Goal: Task Accomplishment & Management: Manage account settings

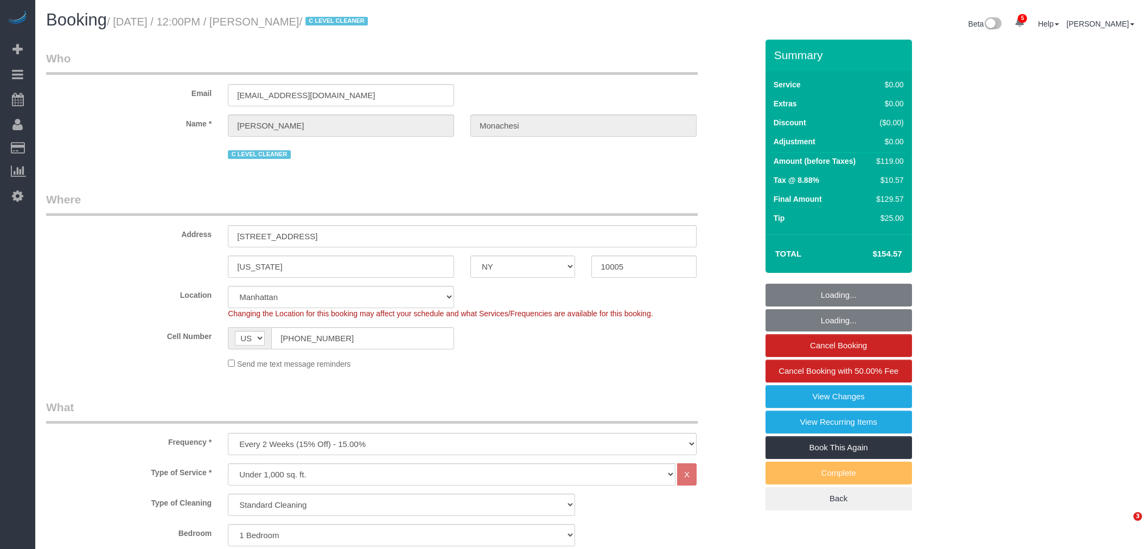
select select "NY"
select select "1"
select select "string:stripe-pm_1QlwZp4VGloSiKo7Aw8ONXaS"
select select "spot1"
select select "number:59"
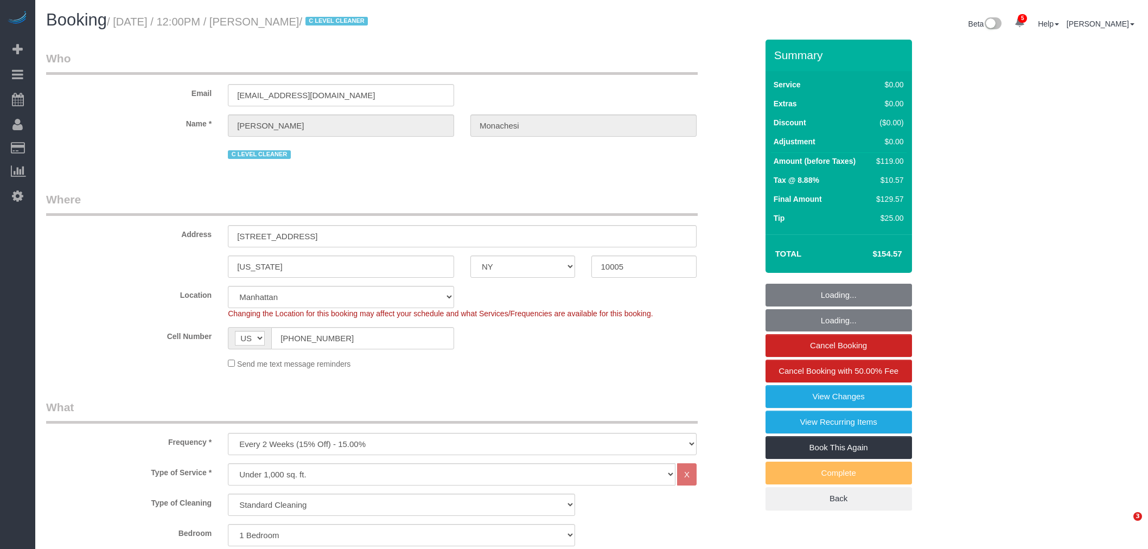
select select "number:76"
select select "number:15"
select select "number:6"
select select "number:21"
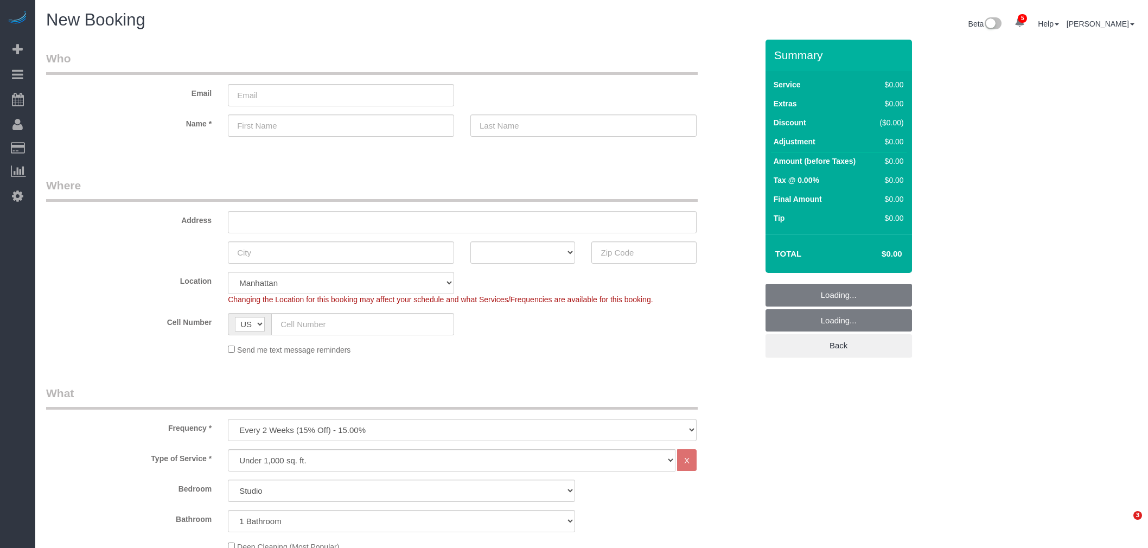
select select "number:89"
select select "number:90"
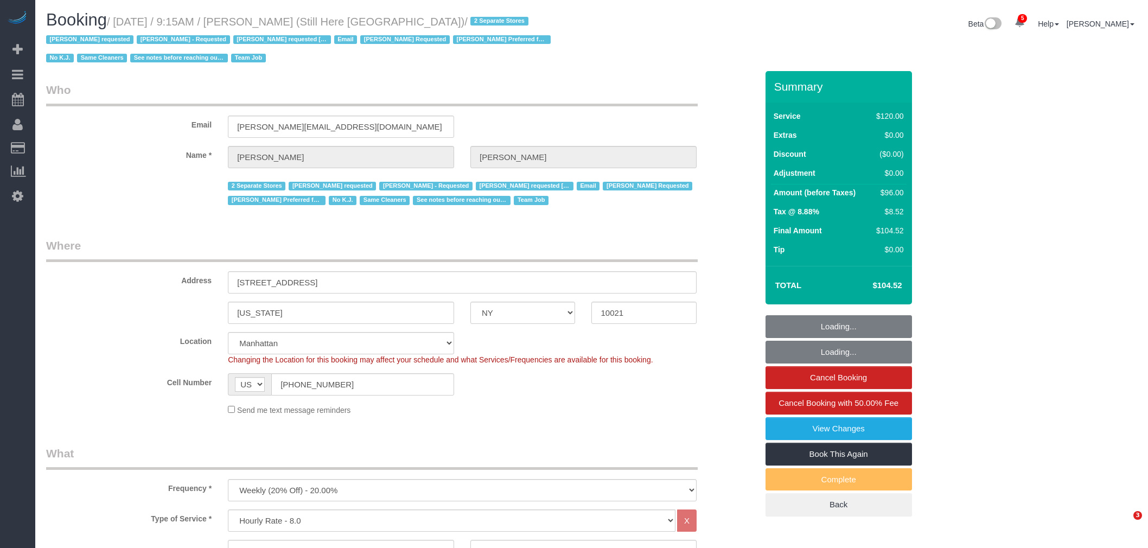
select select "NY"
select select "90"
select select "string:stripe-pm_1Oyz8t4VGloSiKo71skqOF54"
select select "number:89"
select select "number:90"
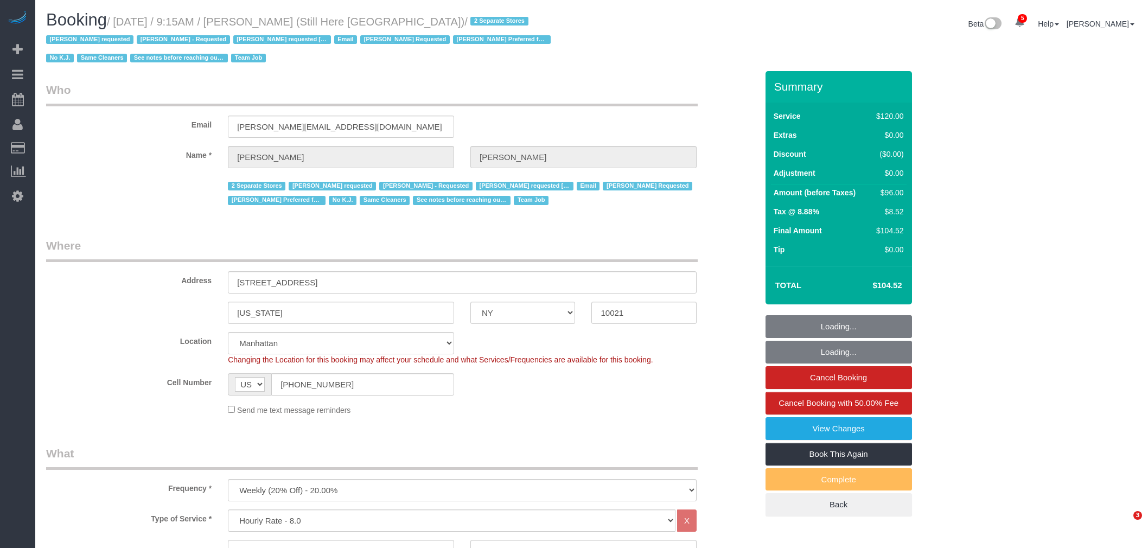
select select "number:15"
select select "number:5"
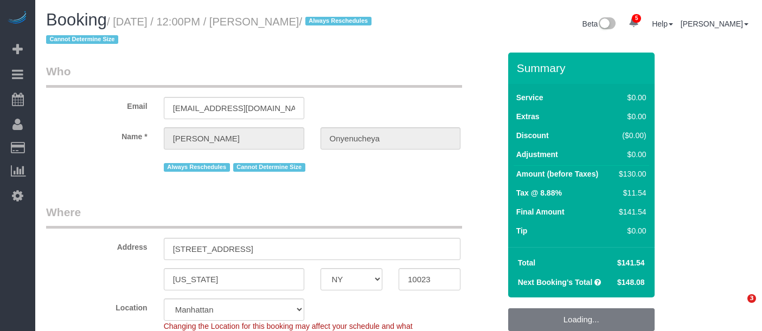
select select "NY"
select select "number:89"
select select "number:90"
select select "number:15"
select select "number:5"
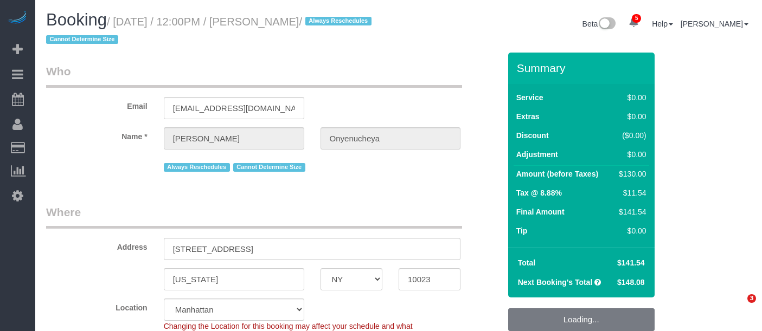
select select "object:1357"
select select "1"
select select "spot5"
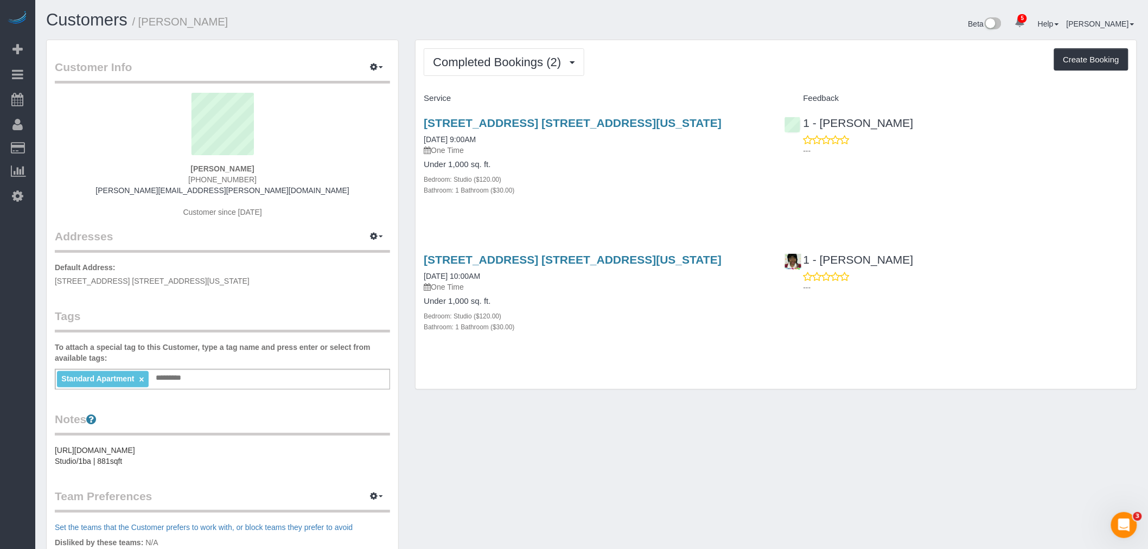
click at [715, 224] on div "Service Feedback [STREET_ADDRESS] [STREET_ADDRESS][US_STATE] [DATE] 9:00AM One …" at bounding box center [776, 222] width 705 height 265
click at [756, 197] on div "37 Wall Street, Apt. 21t, New York, NY 10005 06/02/2025 9:00AM One Time Under 1…" at bounding box center [596, 162] width 360 height 110
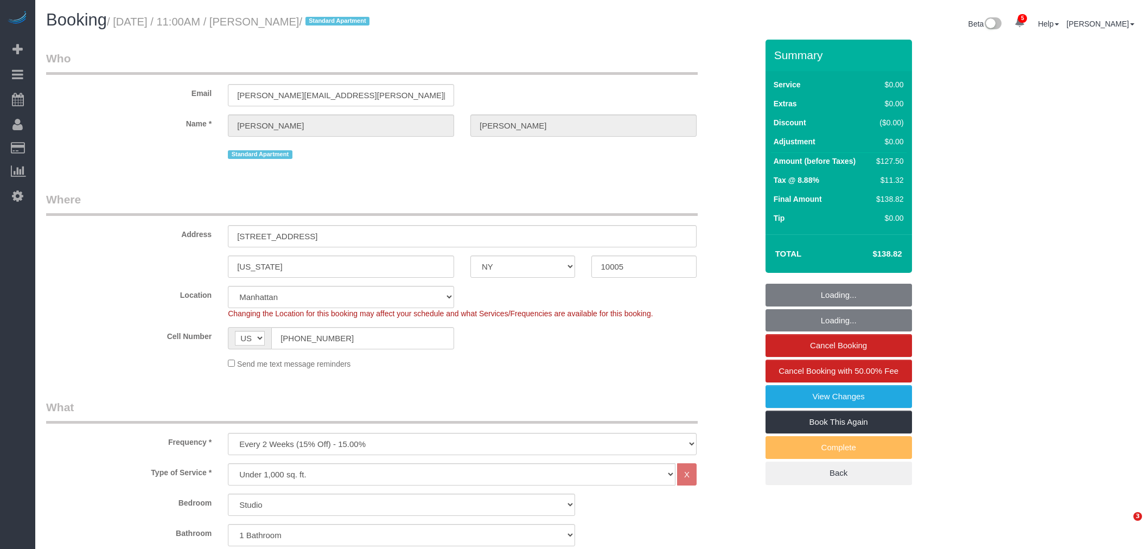
select select "NY"
select select "string:stripe-pm_1Rueh24VGloSiKo7vBeTjfcg"
select select "spot1"
select select "number:89"
select select "number:73"
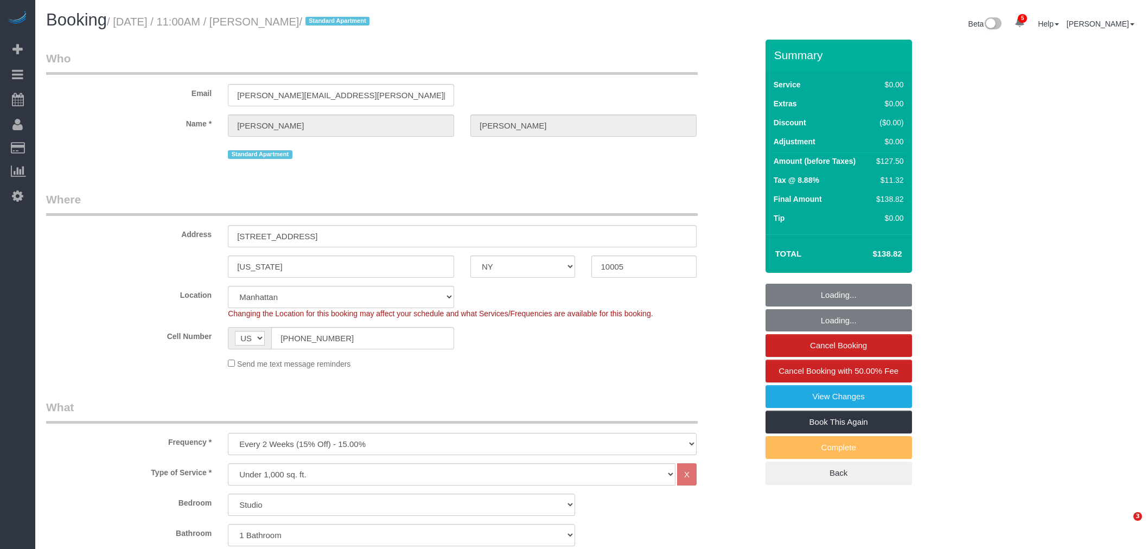
select select "number:15"
select select "number:5"
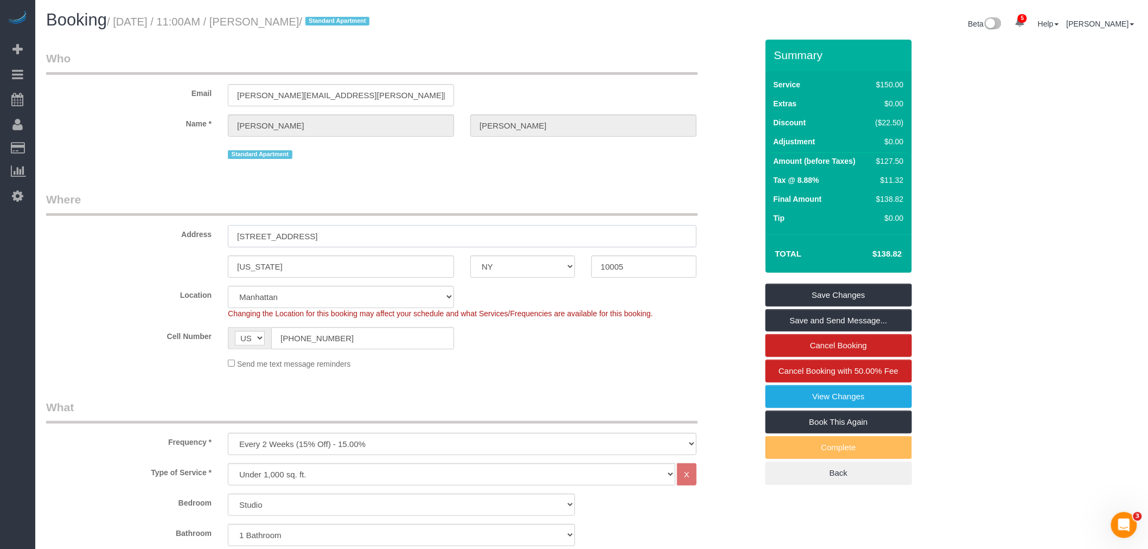
click at [666, 229] on input "37 Wall Street, 21T" at bounding box center [462, 236] width 469 height 22
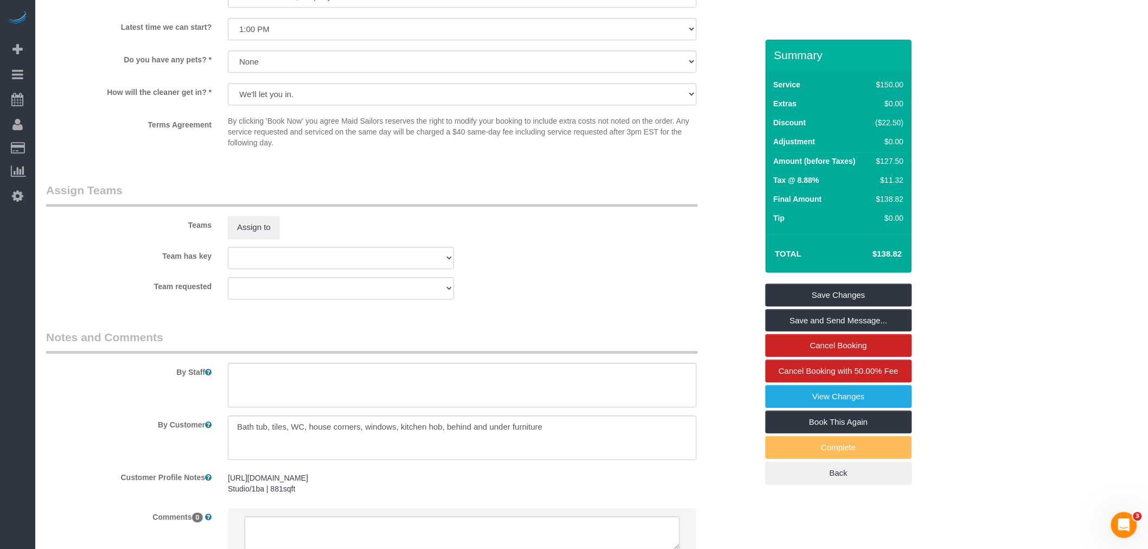
scroll to position [1266, 0]
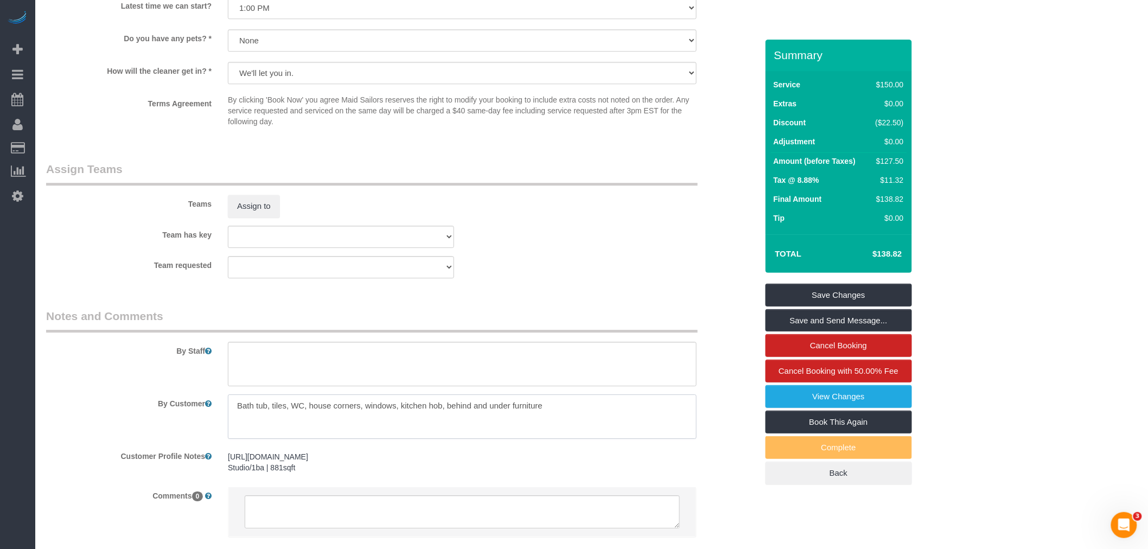
drag, startPoint x: 245, startPoint y: 418, endPoint x: 573, endPoint y: 422, distance: 327.7
click at [573, 422] on textarea at bounding box center [462, 416] width 469 height 44
click at [497, 439] on textarea at bounding box center [462, 416] width 469 height 44
click at [421, 420] on textarea at bounding box center [462, 416] width 469 height 44
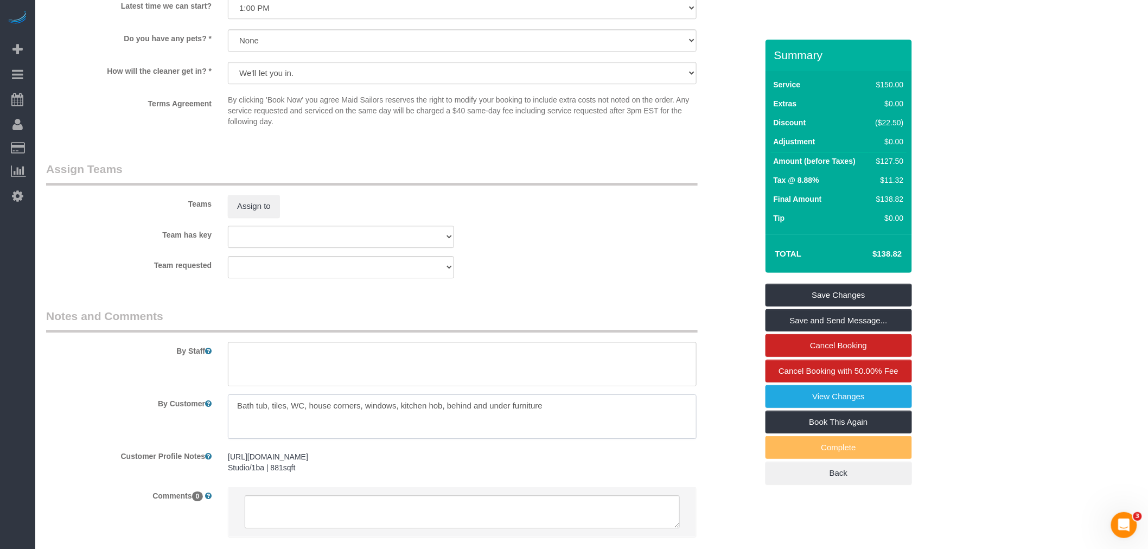
click at [421, 420] on textarea at bounding box center [462, 416] width 469 height 44
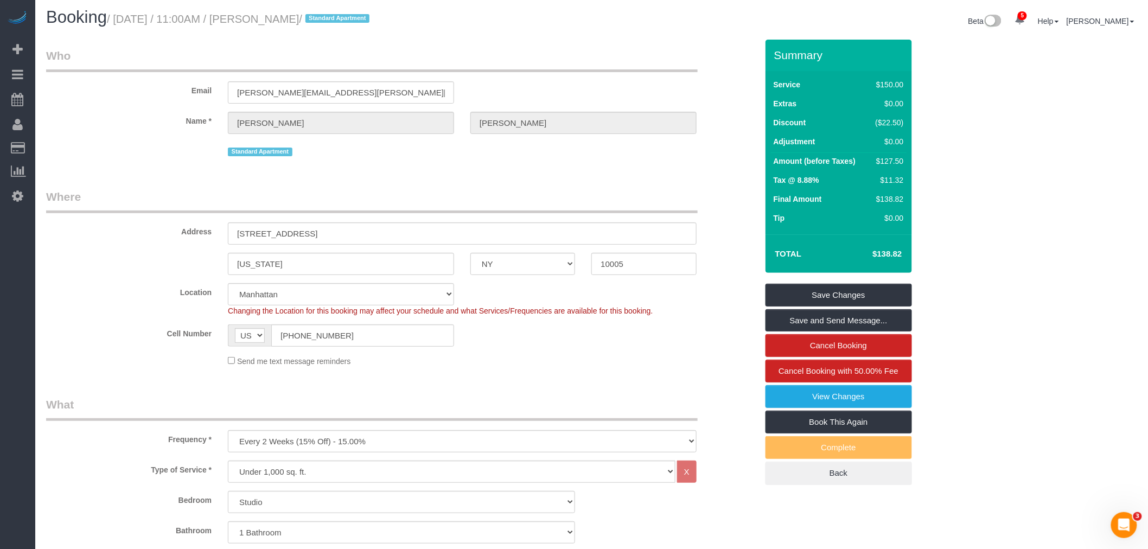
scroll to position [0, 0]
click at [264, 18] on small "/ August 11, 2025 / 11:00AM / Ranu Vohra / Standard Apartment" at bounding box center [240, 22] width 266 height 12
click at [303, 16] on small "/ August 11, 2025 / 11:00AM / Ranu Vohra / Standard Apartment" at bounding box center [240, 22] width 266 height 12
copy small "Ranu Vohra"
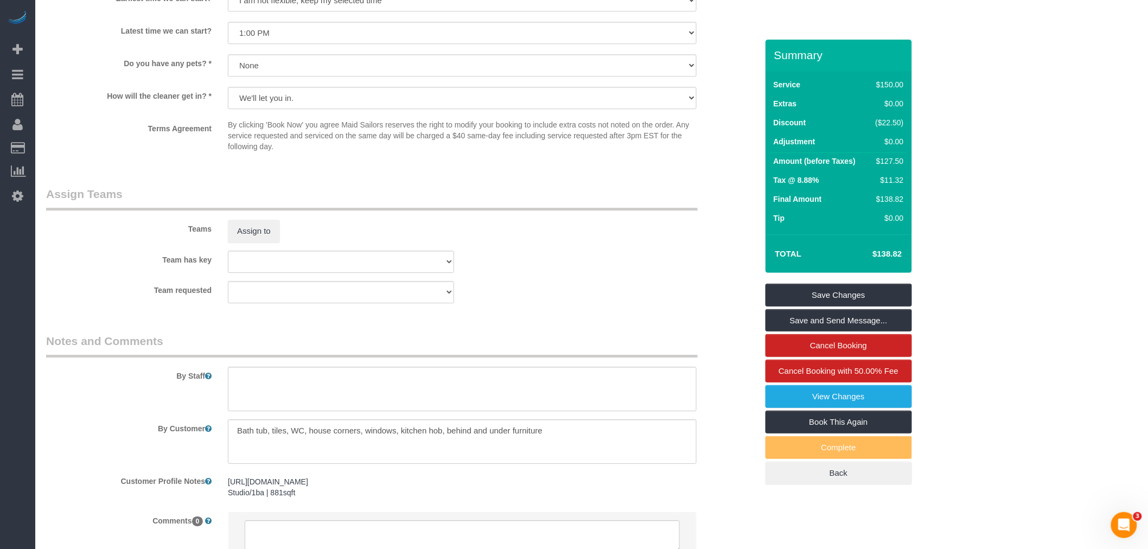
scroll to position [1347, 0]
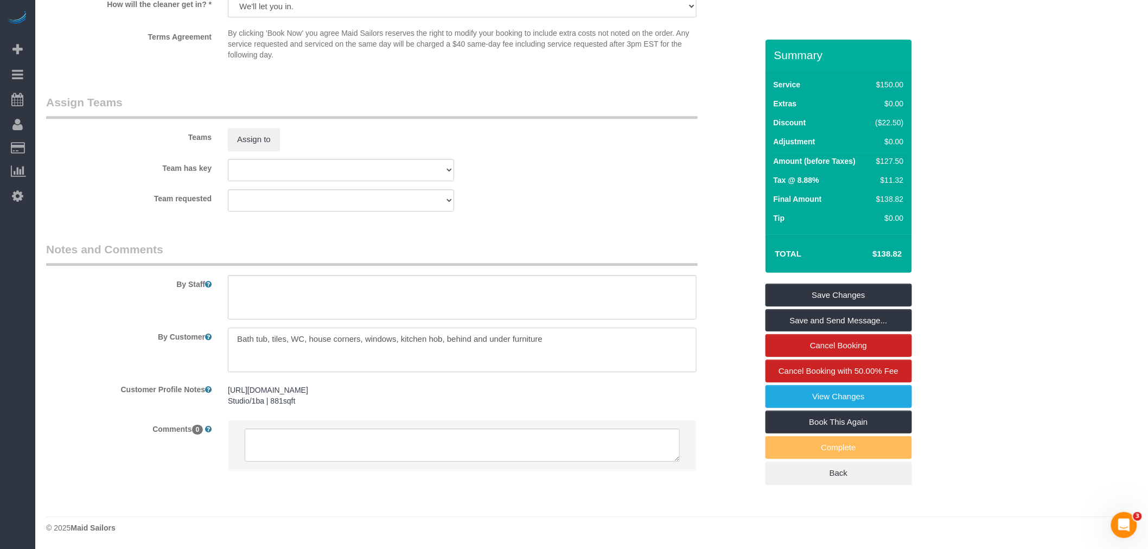
click at [350, 337] on textarea at bounding box center [462, 350] width 469 height 44
click at [643, 218] on fieldset "Assign Teams Teams Assign to Team has key 000- Donna Mercado 000 - Partnerships…" at bounding box center [401, 156] width 711 height 125
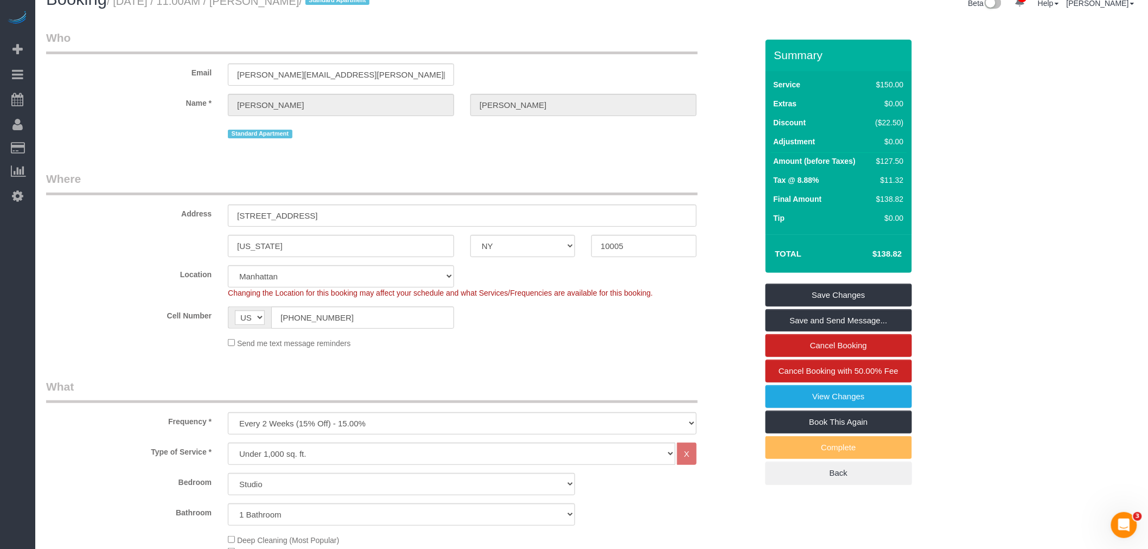
scroll to position [0, 0]
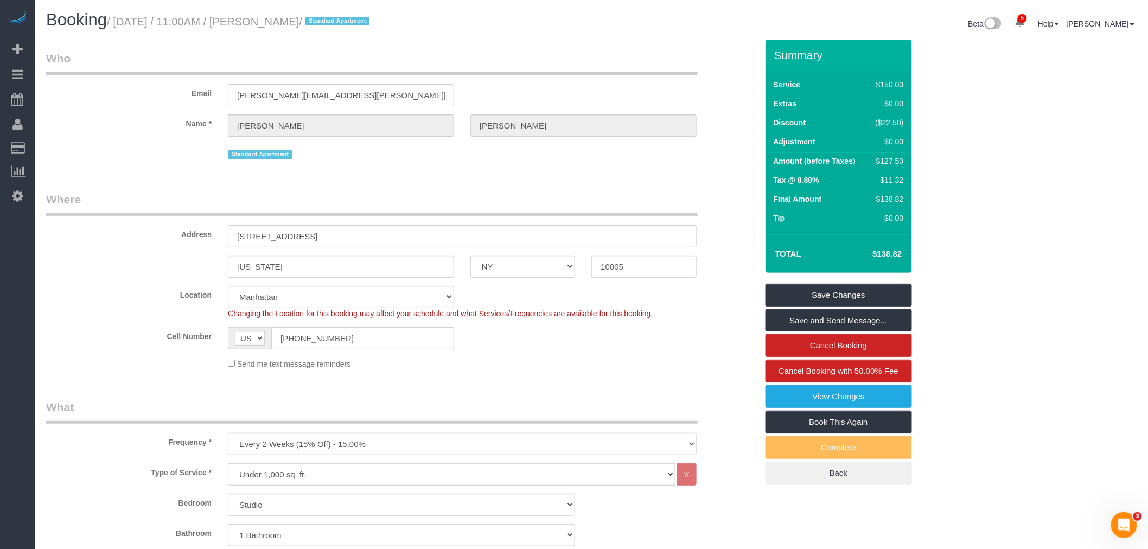
click at [259, 22] on small "/ August 11, 2025 / 11:00AM / Ranu Vohra / Standard Apartment" at bounding box center [240, 22] width 266 height 12
click at [304, 24] on small "/ August 11, 2025 / 11:00AM / Ranu Vohra / Standard Apartment" at bounding box center [240, 22] width 266 height 12
copy small "Ranu Vohra"
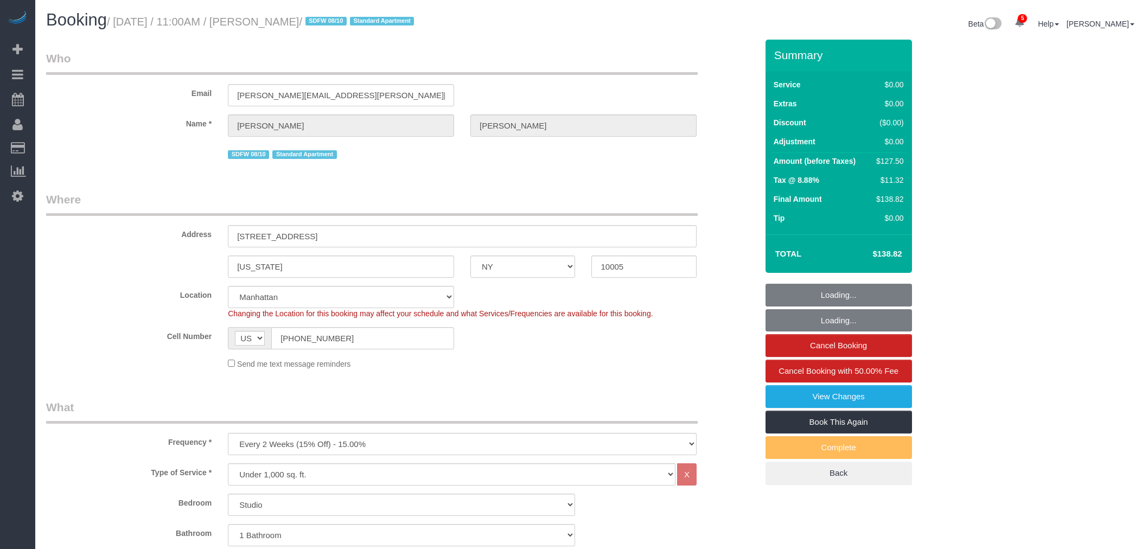
select select "NY"
select select "string:stripe-pm_1Rueh24VGloSiKo7vBeTjfcg"
select select "spot1"
select select "number:89"
select select "number:73"
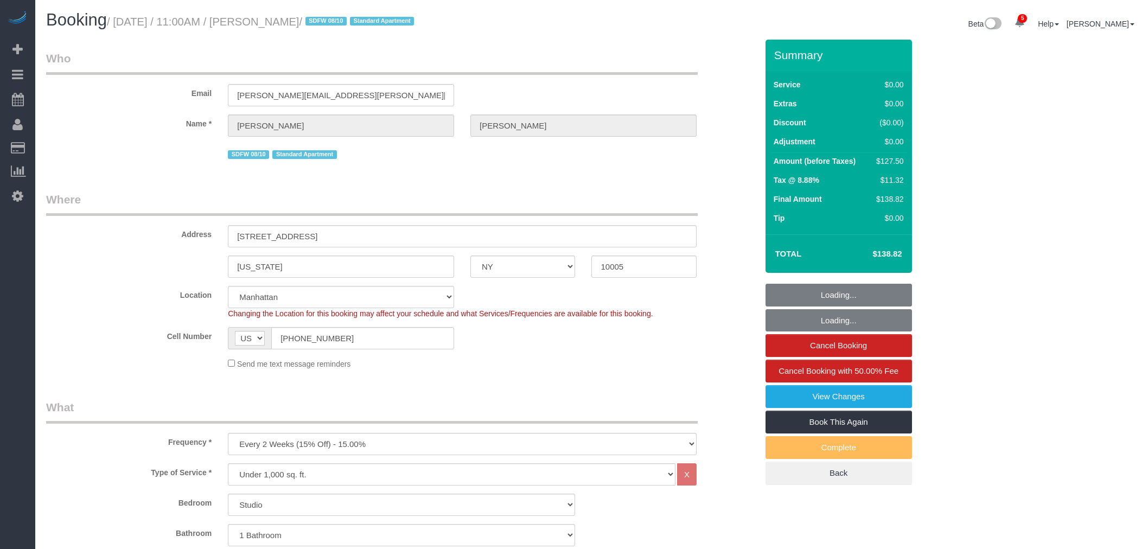
select select "number:15"
select select "number:5"
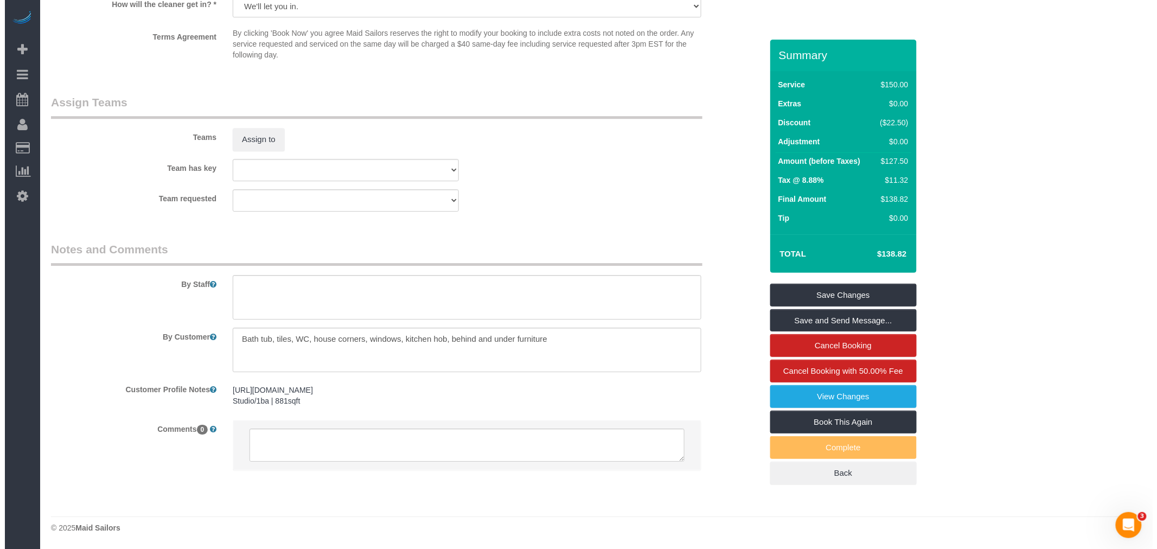
scroll to position [1347, 0]
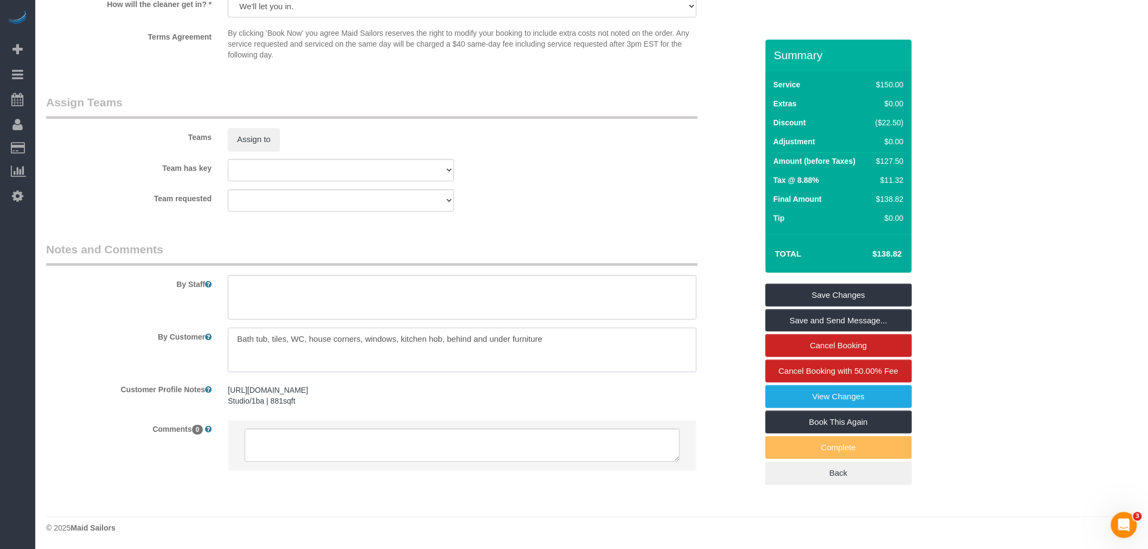
drag, startPoint x: 561, startPoint y: 335, endPoint x: 576, endPoint y: 335, distance: 15.2
click at [576, 335] on textarea at bounding box center [462, 350] width 469 height 44
drag, startPoint x: 454, startPoint y: 336, endPoint x: 559, endPoint y: 339, distance: 105.3
click at [559, 339] on textarea at bounding box center [462, 350] width 469 height 44
type textarea "Bath tub, tiles, WC, house corners, windows, kitchen hob, behind and under furn…"
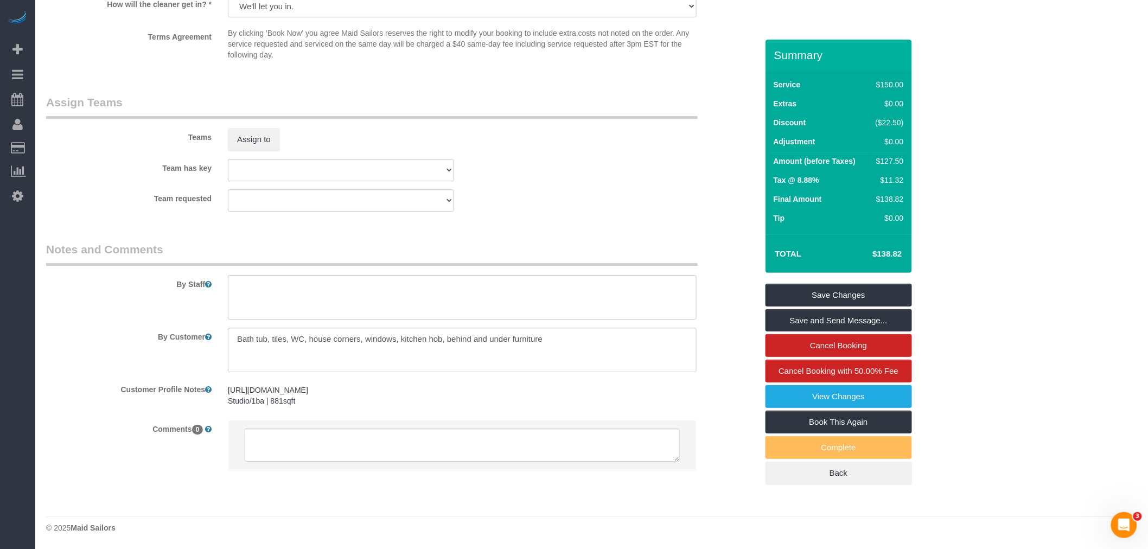
click at [588, 196] on div "Team requested 000- Donna Mercado 000 - Partnerships 000 - TEAM JOB 0 - Abdoula…" at bounding box center [401, 200] width 727 height 22
click at [263, 138] on button "Assign to" at bounding box center [254, 139] width 52 height 23
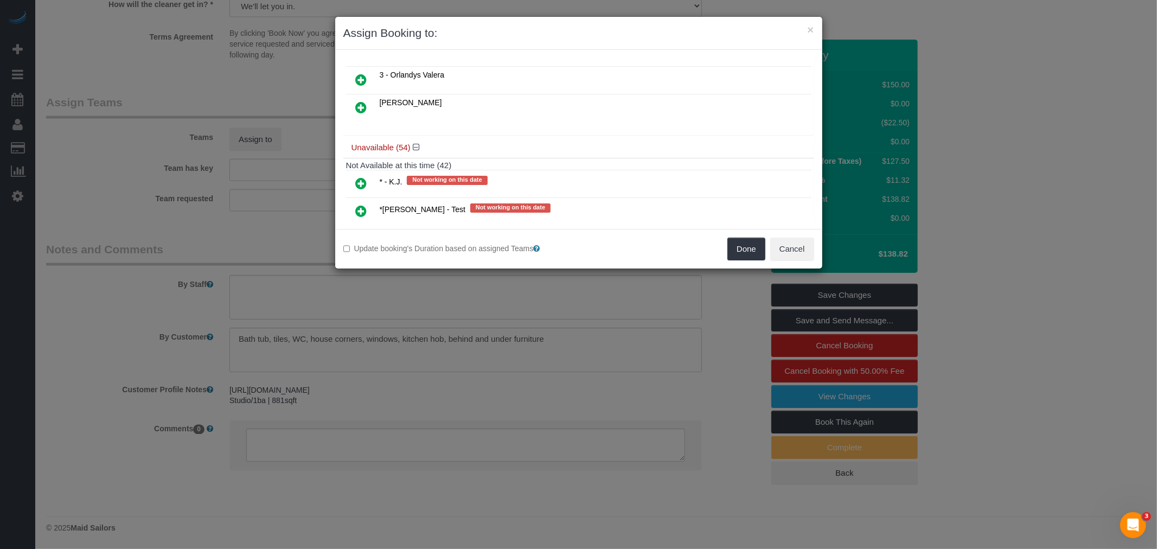
scroll to position [680, 0]
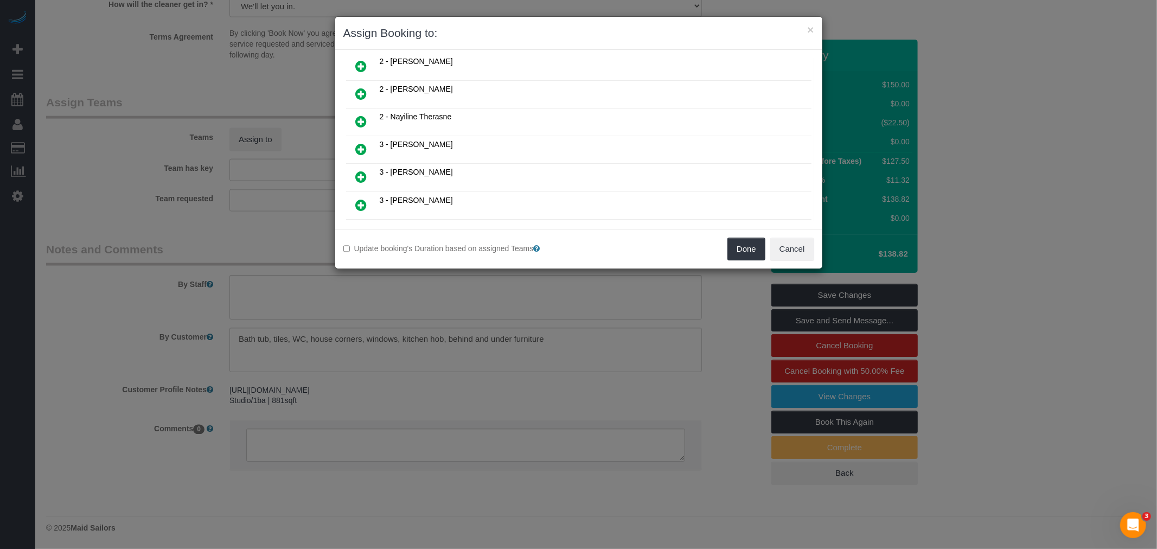
click at [366, 170] on icon at bounding box center [361, 176] width 11 height 13
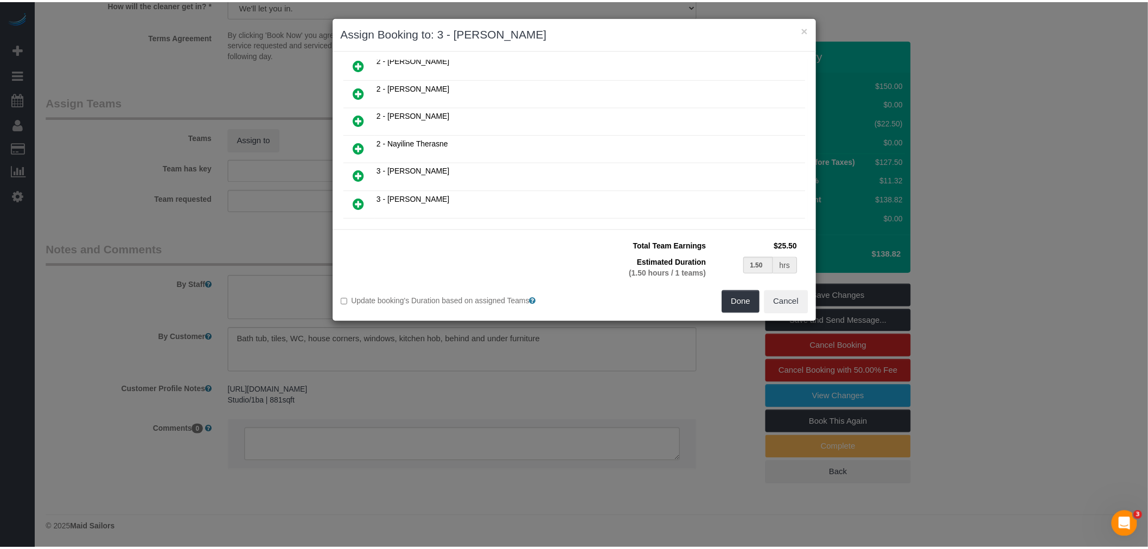
scroll to position [646, 0]
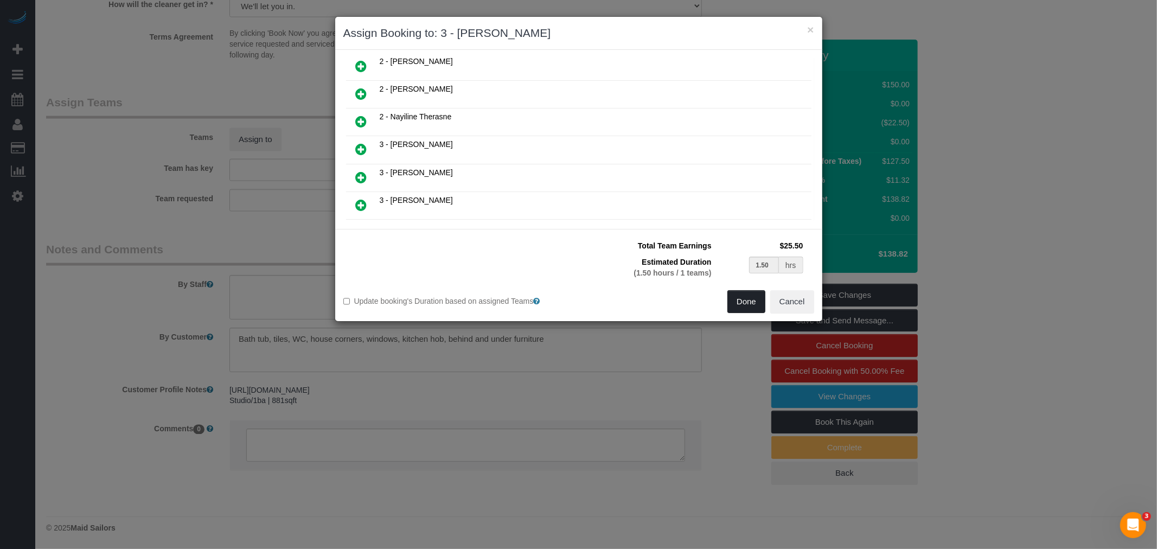
click at [749, 302] on button "Done" at bounding box center [746, 301] width 38 height 23
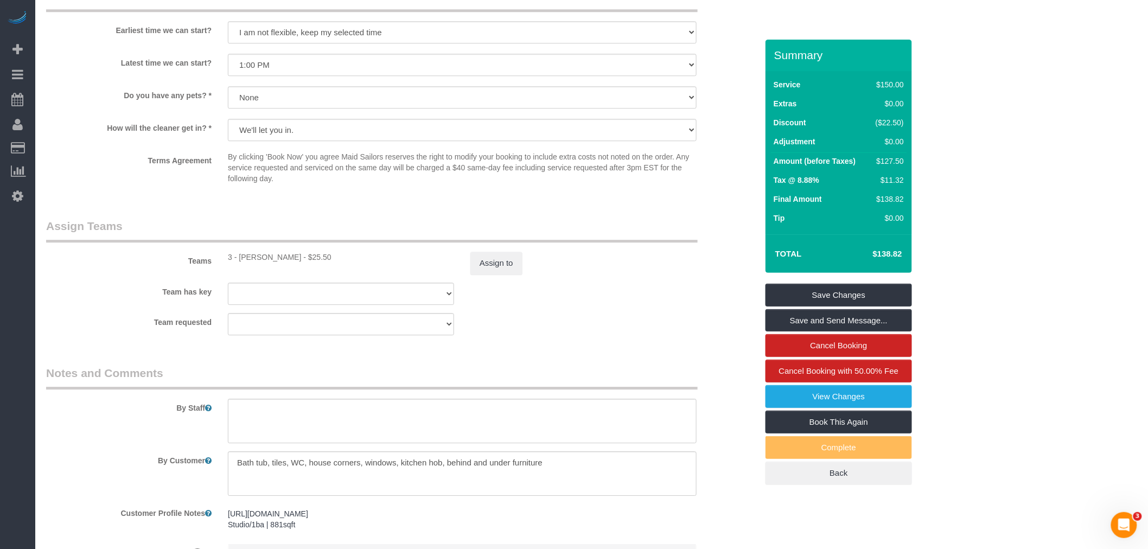
scroll to position [1045, 0]
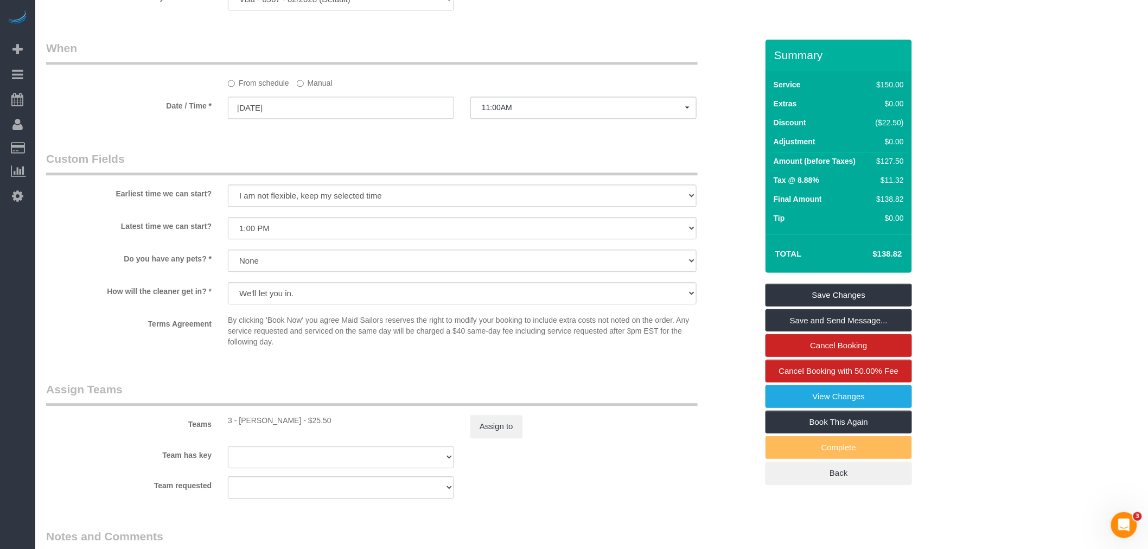
click at [316, 88] on label "Manual" at bounding box center [315, 81] width 36 height 15
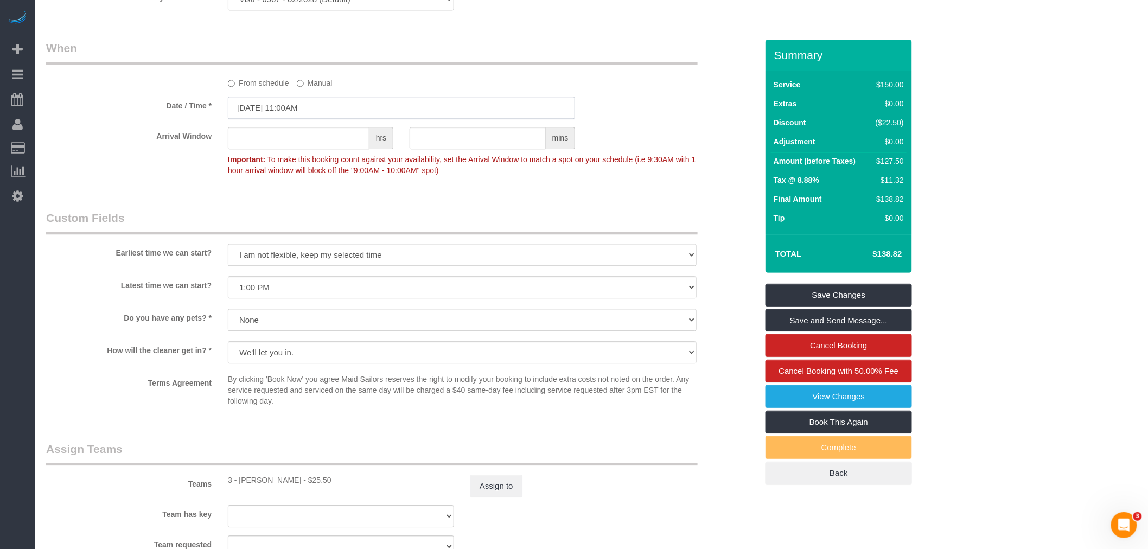
click at [323, 119] on input "08/11/2025 11:00AM" at bounding box center [401, 108] width 347 height 22
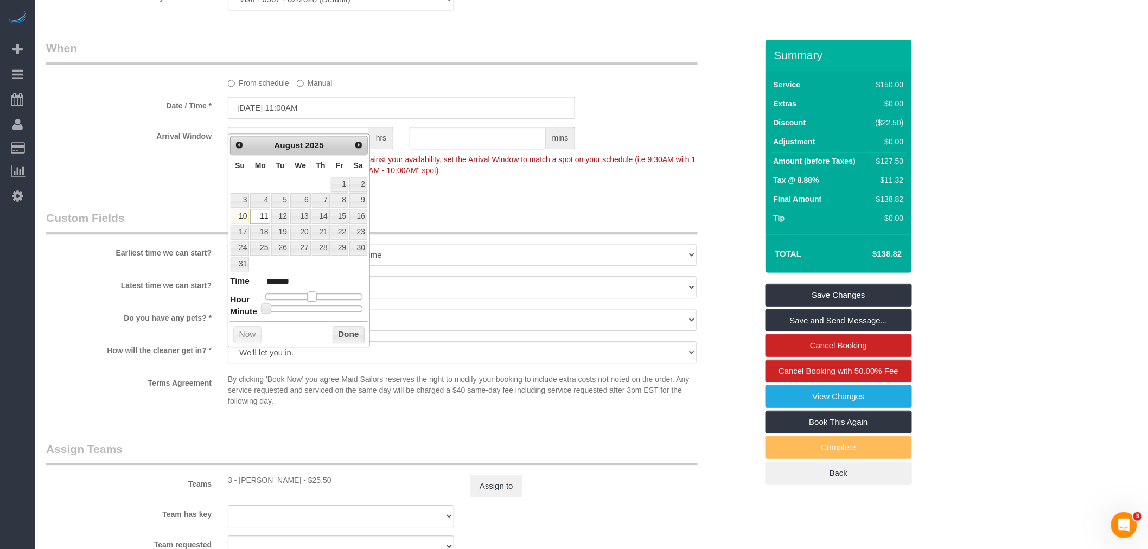
click at [309, 295] on span at bounding box center [312, 296] width 10 height 10
type input "08/11/2025 12:00PM"
type input "*******"
click at [340, 337] on button "Done" at bounding box center [349, 334] width 32 height 17
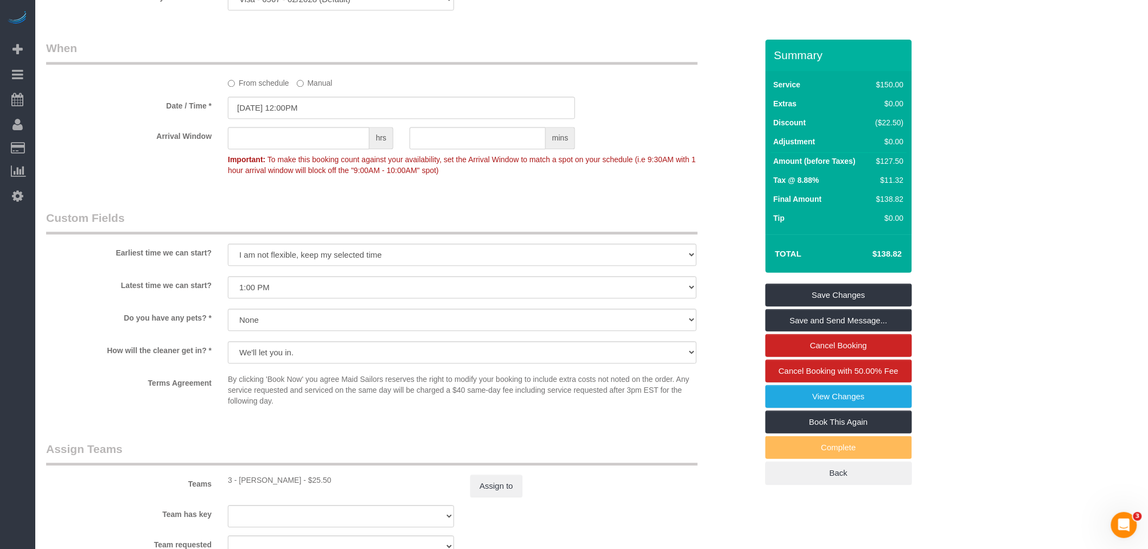
click at [641, 119] on div "Date / Time * 08/11/2025 12:00PM" at bounding box center [401, 108] width 727 height 22
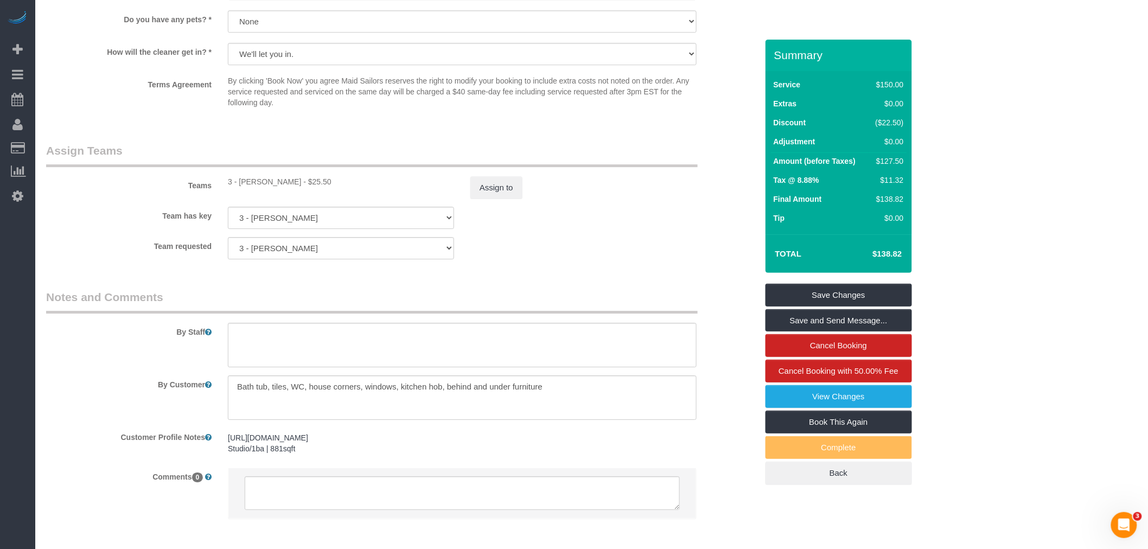
scroll to position [1406, 0]
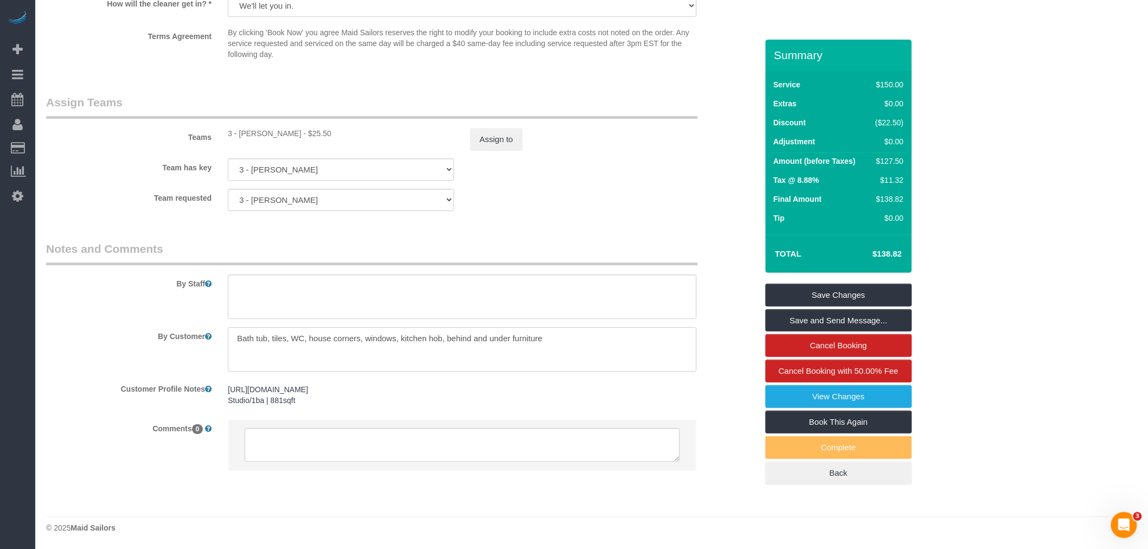
drag, startPoint x: 446, startPoint y: 339, endPoint x: 595, endPoint y: 333, distance: 148.7
click at [595, 333] on textarea at bounding box center [462, 349] width 469 height 44
drag, startPoint x: 564, startPoint y: 229, endPoint x: 436, endPoint y: 295, distance: 144.1
click at [452, 342] on textarea at bounding box center [462, 349] width 469 height 44
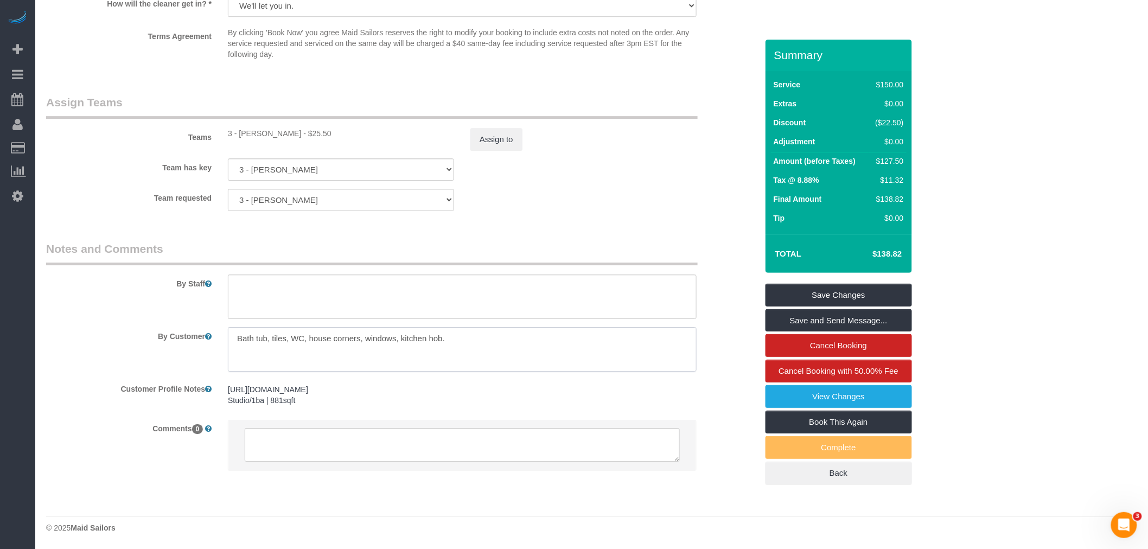
click at [468, 339] on textarea at bounding box center [462, 349] width 469 height 44
type textarea "Bath tub, tiles, WC, house corners, windows, kitchen hob, behind and under furn…"
click at [593, 201] on div "Team requested 3 - Diana Gonzalez 000- Donna Mercado 000 - Partnerships 000 - T…" at bounding box center [401, 200] width 727 height 22
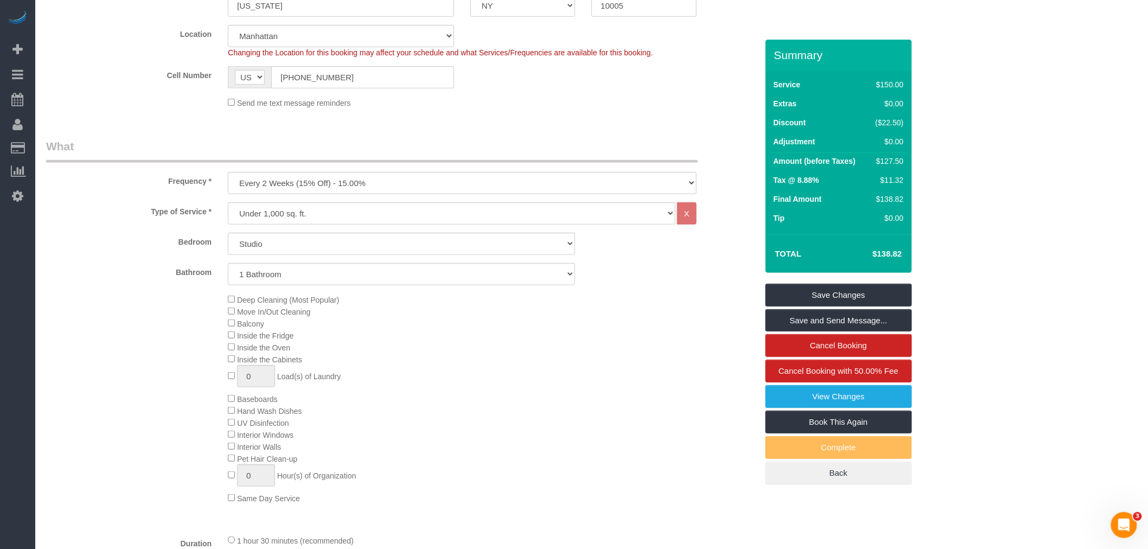
scroll to position [20, 0]
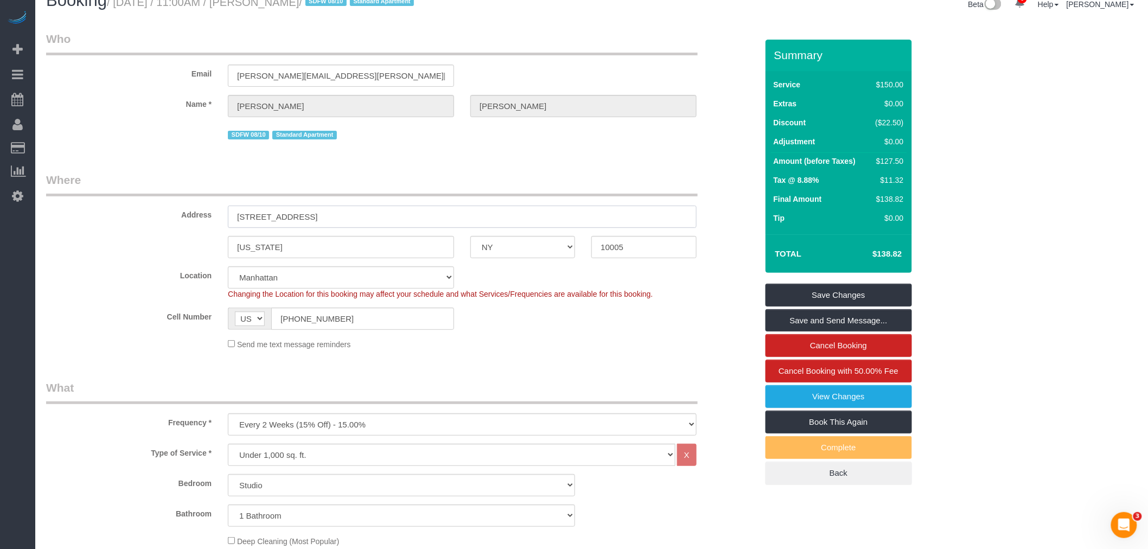
drag, startPoint x: 285, startPoint y: 215, endPoint x: 365, endPoint y: 216, distance: 79.8
click at [285, 215] on input "37 Wall Street, 21T" at bounding box center [462, 217] width 469 height 22
type input "37 Wall Street, Apt. 21T"
click at [831, 322] on link "Save and Send Message..." at bounding box center [838, 320] width 146 height 23
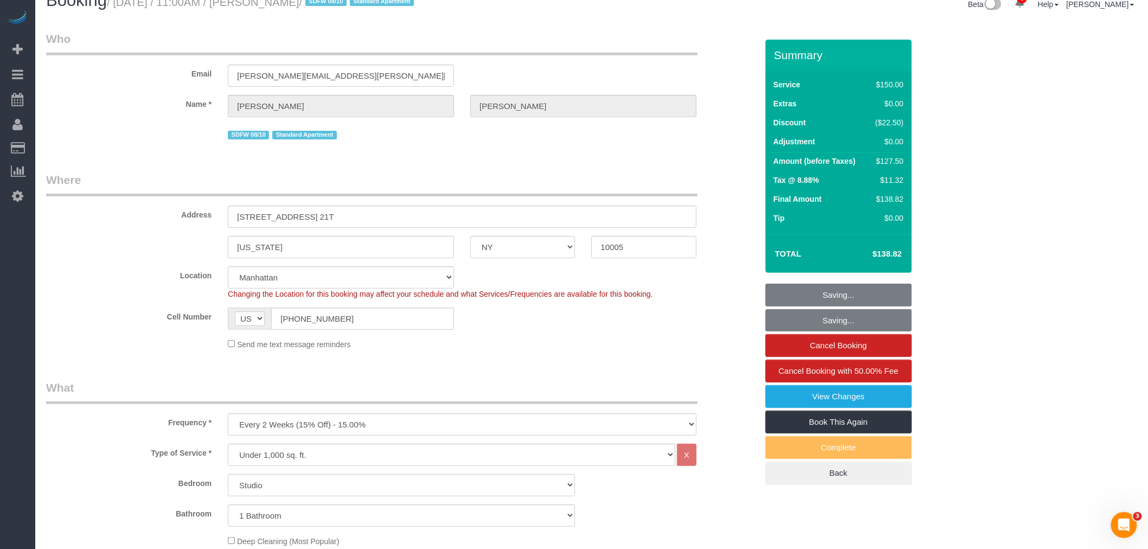
scroll to position [0, 0]
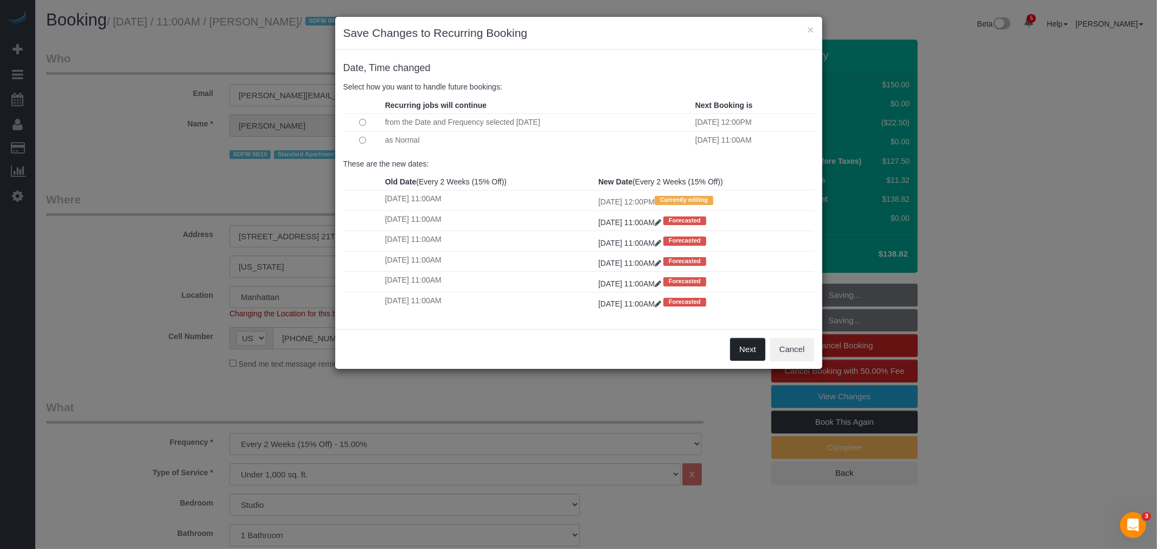
click at [754, 353] on button "Next" at bounding box center [747, 349] width 35 height 23
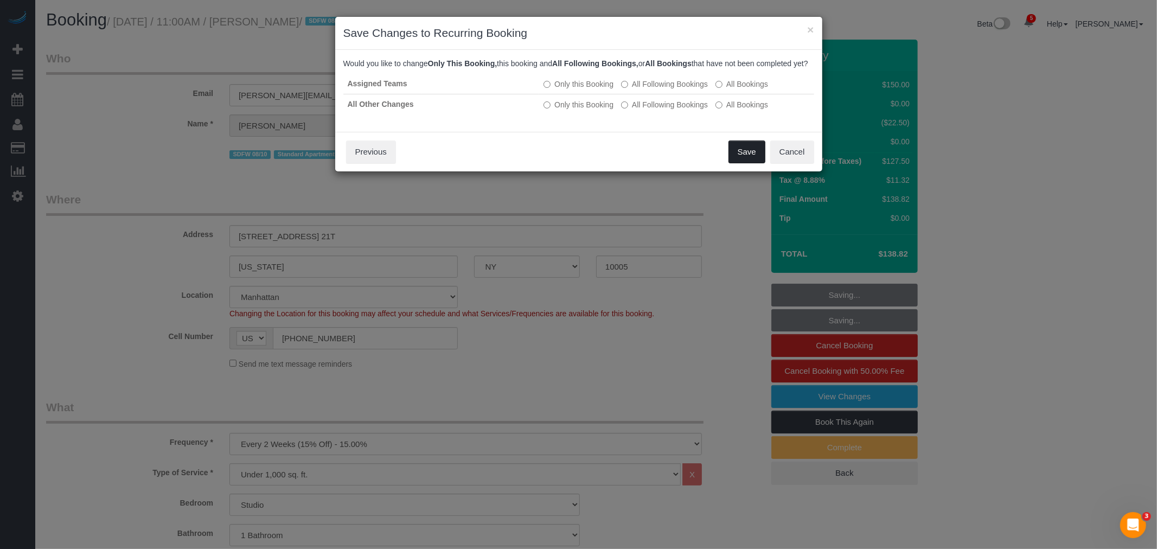
click at [757, 162] on button "Save" at bounding box center [747, 152] width 37 height 23
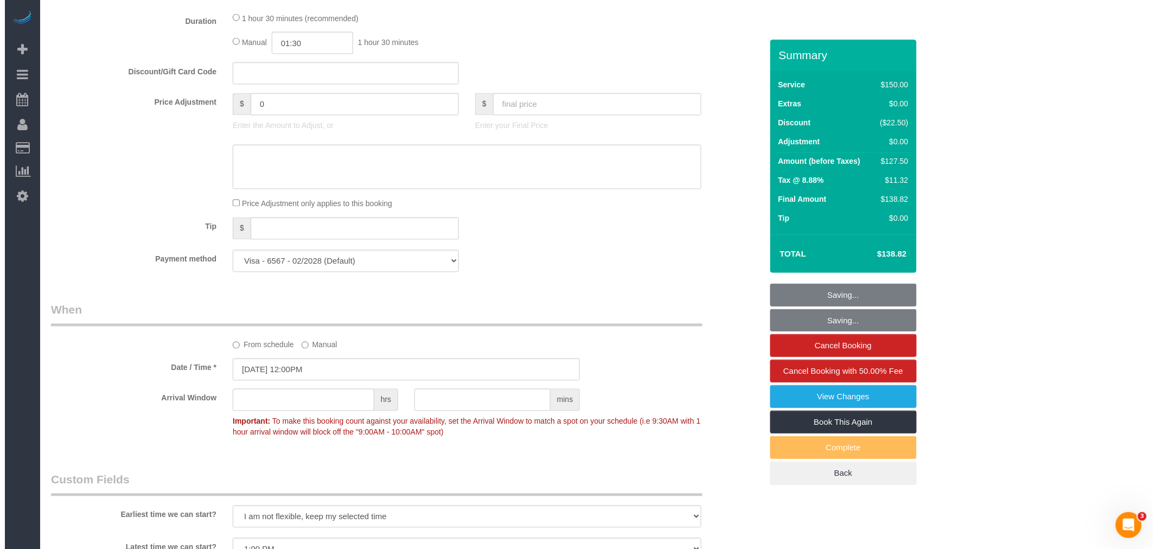
scroll to position [1145, 0]
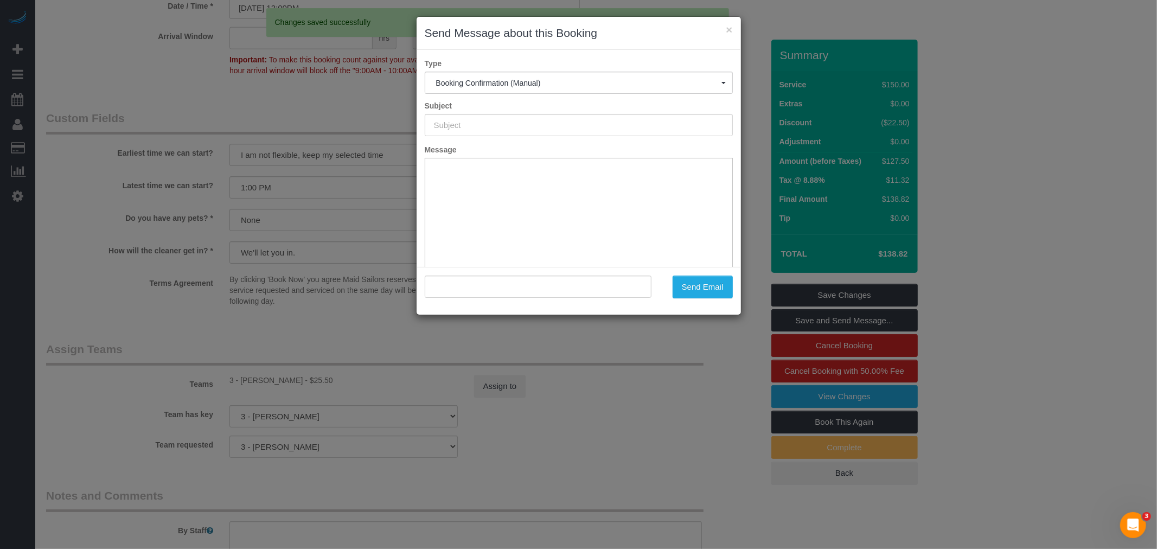
type input "Cleaning Confirmed for 08/11/2025 at 12:00pm"
type input ""Ranu Vohra" <ranu.vohra@gmail.com>"
click at [704, 286] on button "Send Email" at bounding box center [703, 287] width 60 height 23
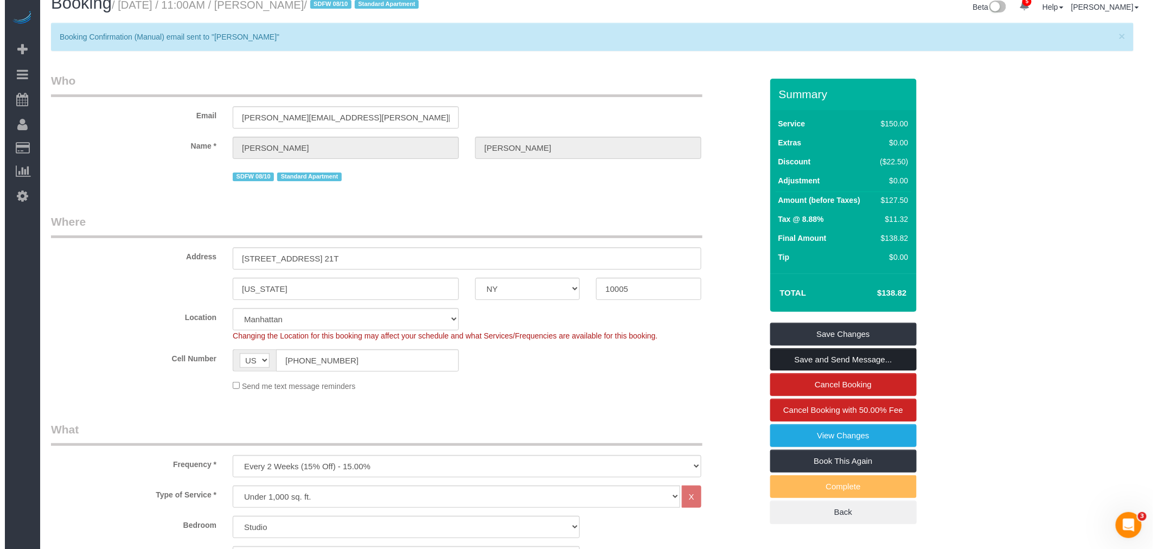
scroll to position [0, 0]
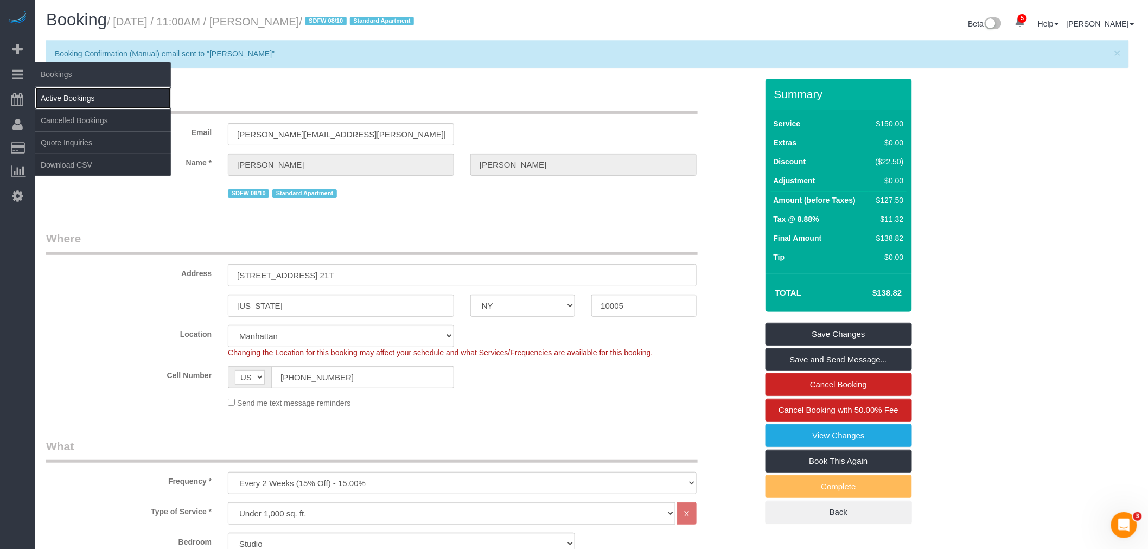
click at [79, 95] on link "Active Bookings" at bounding box center [103, 98] width 136 height 22
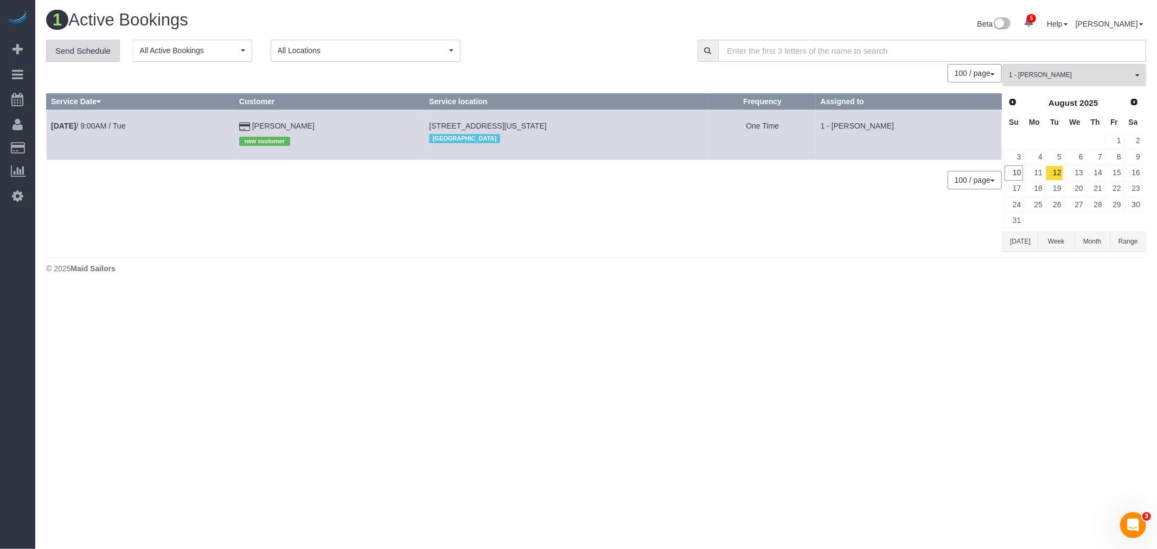
click at [92, 52] on link "Send Schedule" at bounding box center [83, 51] width 74 height 23
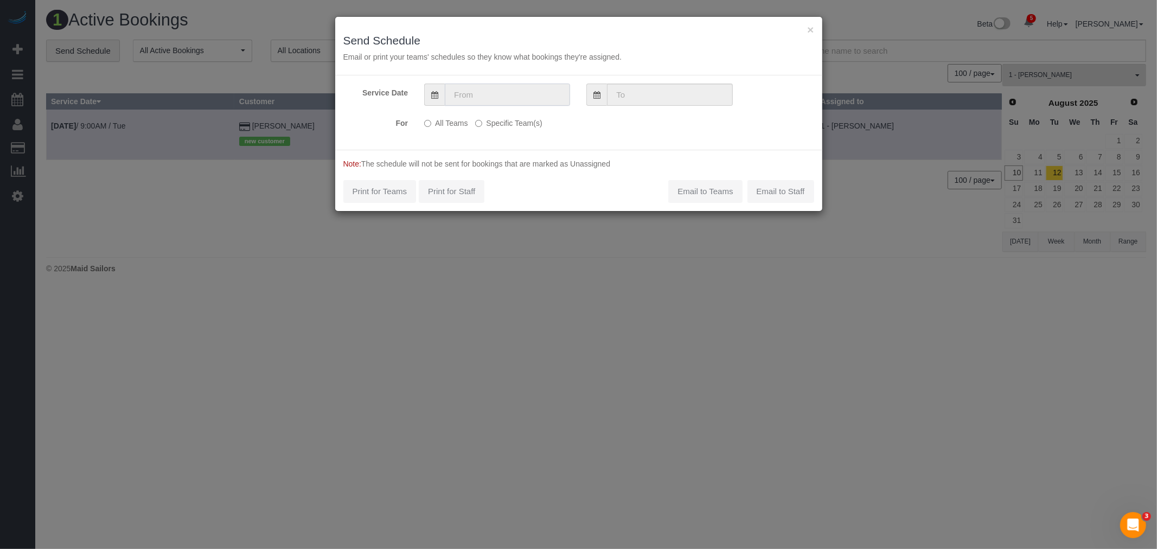
click at [452, 88] on input "text" at bounding box center [507, 95] width 125 height 22
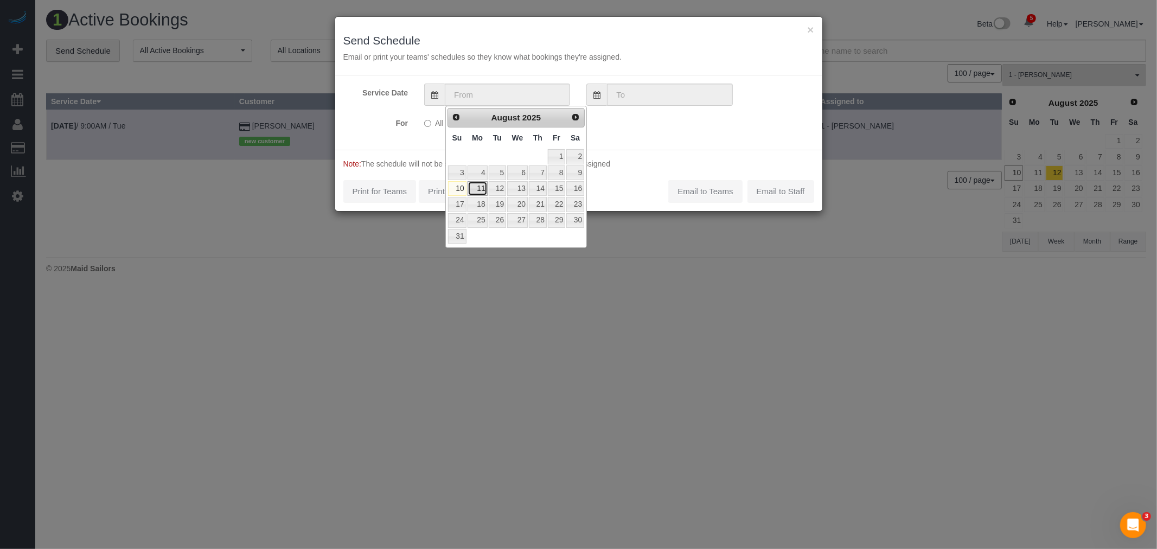
click at [481, 188] on link "11" at bounding box center [478, 188] width 20 height 15
type input "08/11/2025"
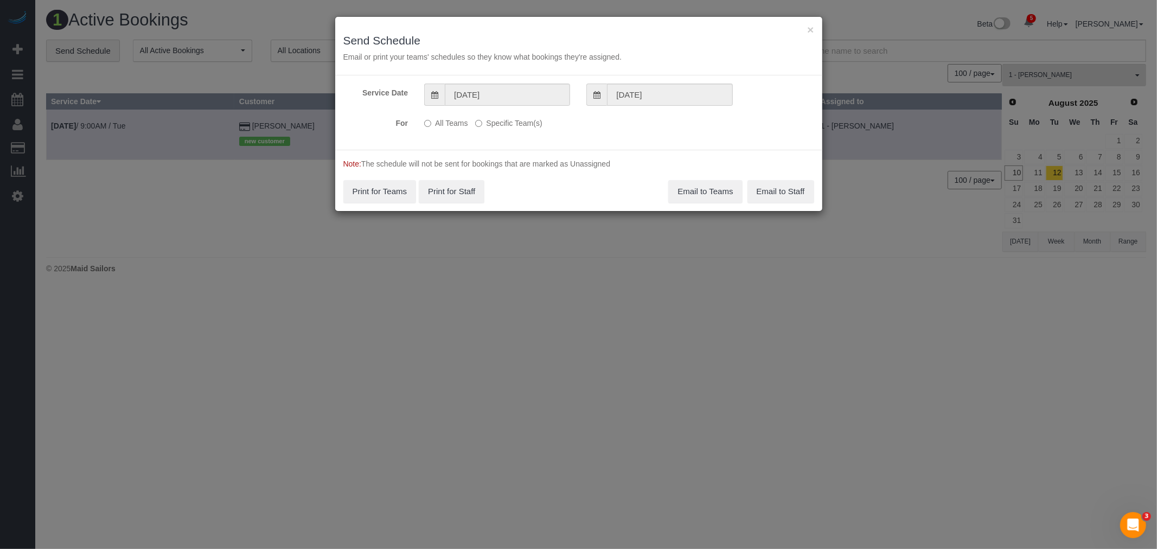
click at [485, 122] on label "Specific Team(s)" at bounding box center [508, 121] width 67 height 15
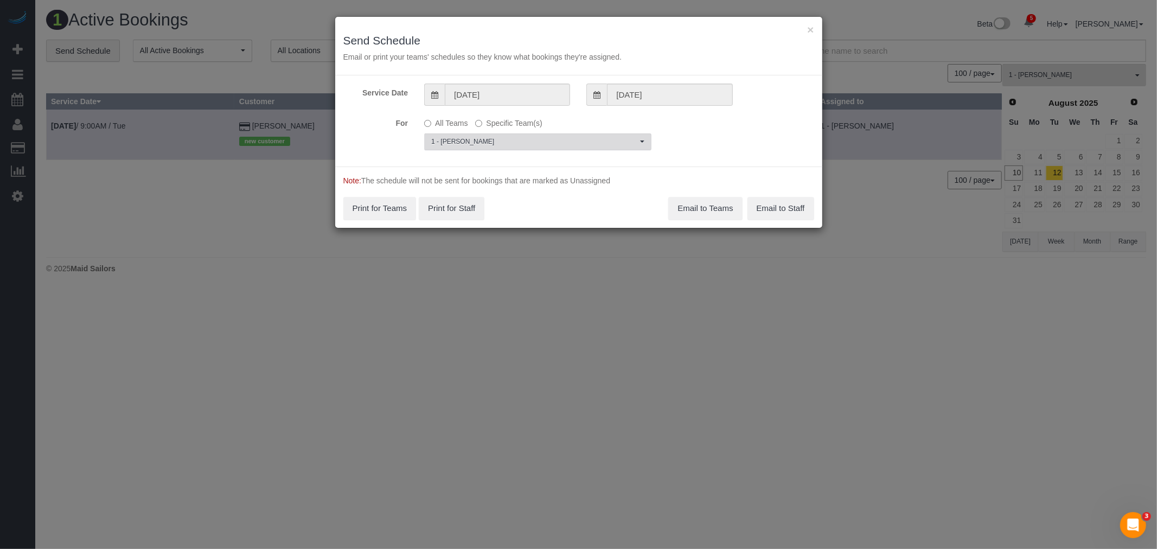
click at [507, 134] on button "1 - Marlenyn Robles Choose Team(s)" at bounding box center [537, 141] width 227 height 17
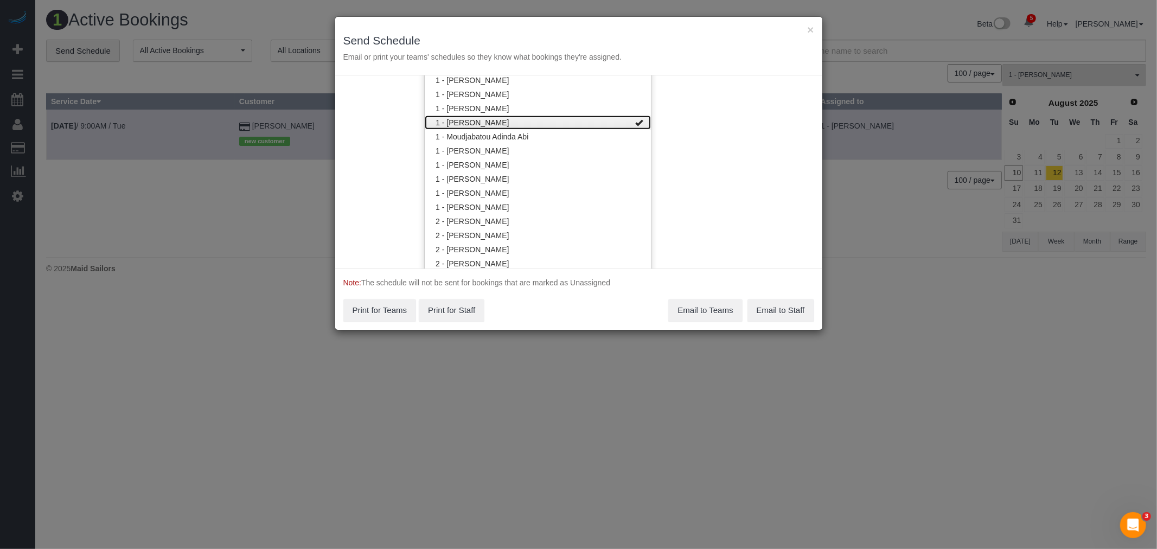
click at [566, 117] on link "1 - Marlenyn Robles" at bounding box center [538, 123] width 226 height 14
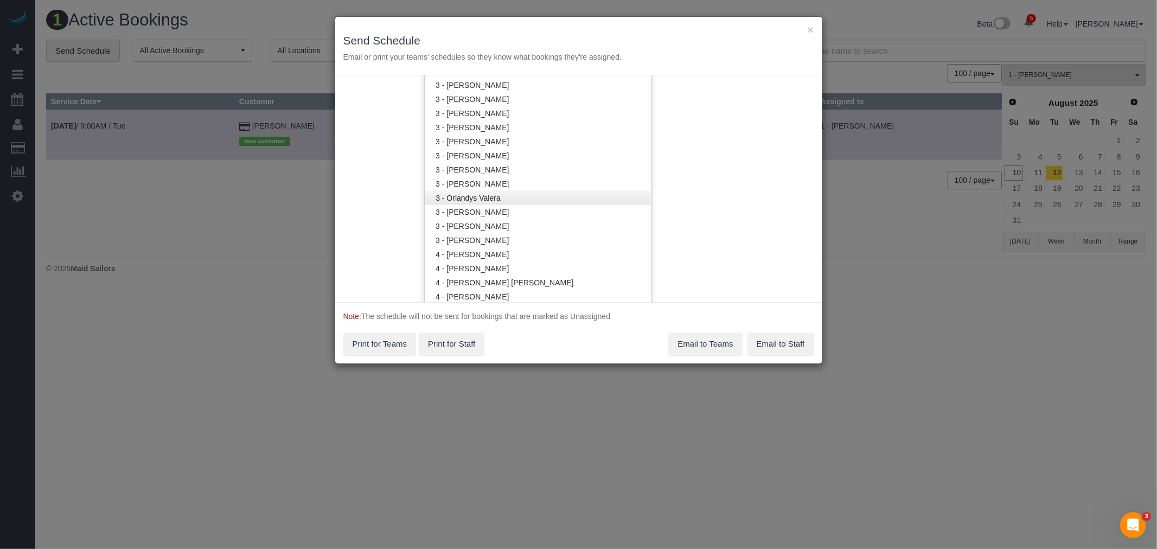
scroll to position [933, 0]
click at [557, 145] on link "3 - Diana Gonzalez" at bounding box center [538, 145] width 226 height 14
click at [667, 150] on div "Service Date 08/11/2025 08/11/2025 For All Teams Specific Team(s) 3 - Diana Gon…" at bounding box center [578, 188] width 487 height 227
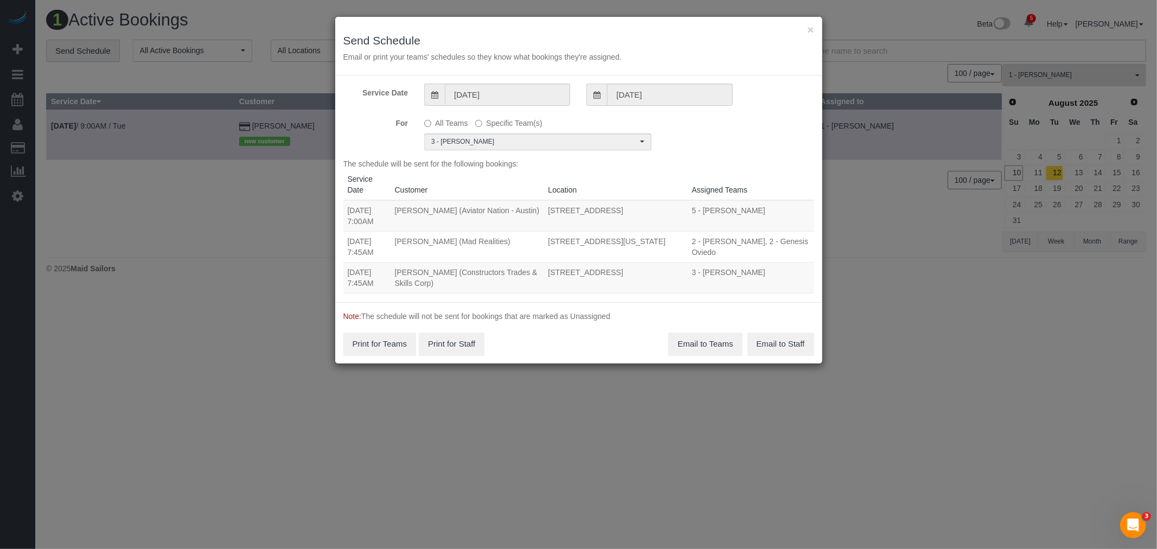
scroll to position [0, 0]
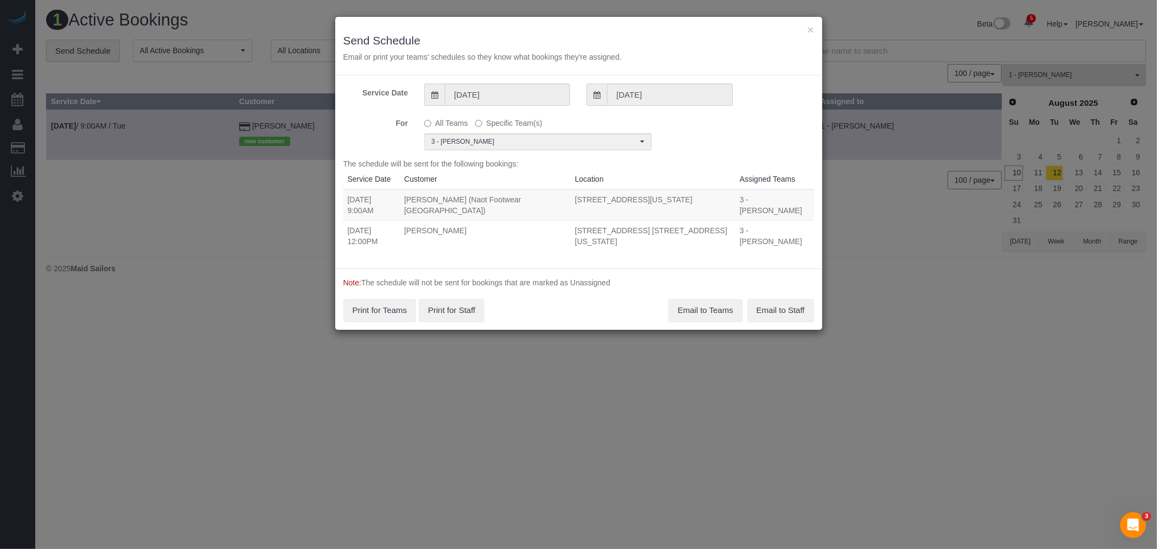
drag, startPoint x: 353, startPoint y: 198, endPoint x: 739, endPoint y: 215, distance: 386.1
click at [739, 215] on tbody "08/11/2025 9:00AM Lior Luski (Naot Footwear USA) 436 West Broadway, New York, N…" at bounding box center [578, 220] width 471 height 62
copy tbody "08/11/2025 9:00AM Lior Luski (Naot Footwear USA) 436 West Broadway, New York, N…"
click at [706, 299] on button "Email to Teams" at bounding box center [705, 310] width 74 height 23
